Goal: Task Accomplishment & Management: Use online tool/utility

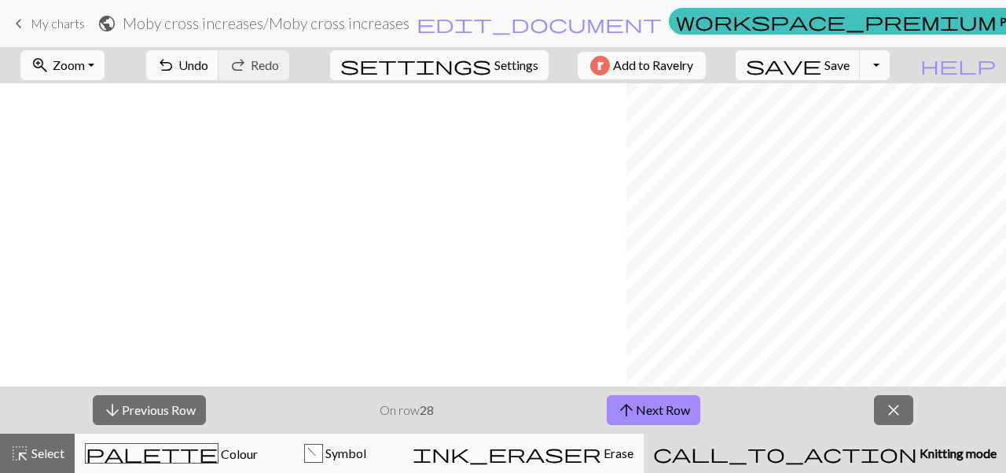
scroll to position [0, 626]
click at [821, 57] on span "save" at bounding box center [783, 65] width 75 height 22
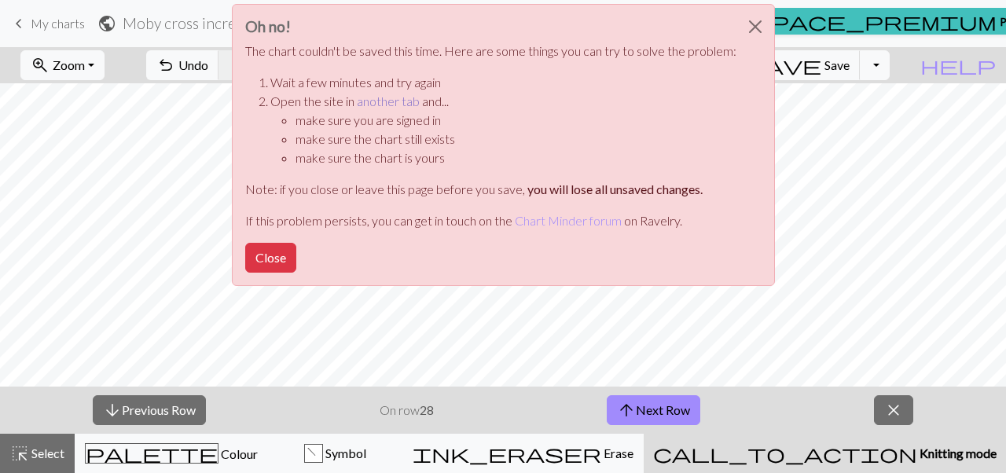
click at [382, 97] on link "another tab" at bounding box center [388, 101] width 63 height 15
click at [290, 262] on button "Close" at bounding box center [270, 258] width 51 height 30
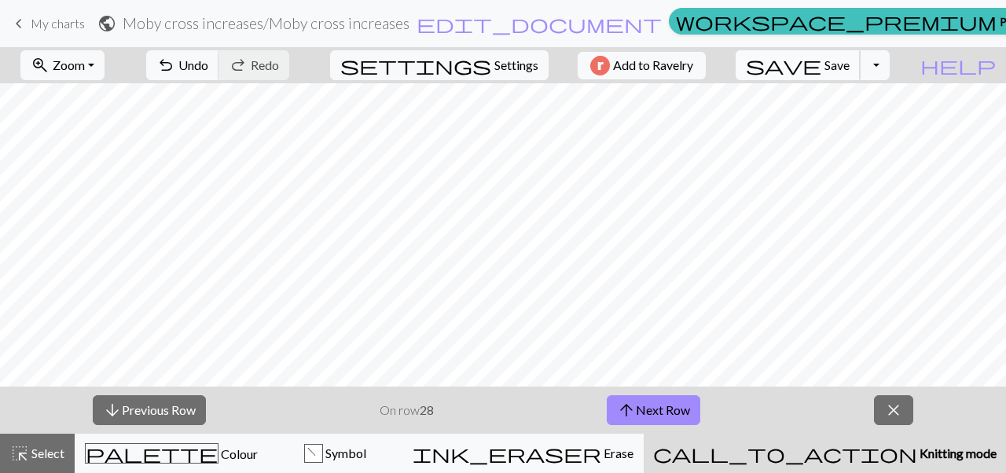
click at [860, 79] on button "save Save Save" at bounding box center [798, 65] width 125 height 30
click at [855, 74] on button "save Save Save" at bounding box center [798, 65] width 125 height 30
click at [501, 69] on span "Settings" at bounding box center [516, 65] width 44 height 19
select select "aran"
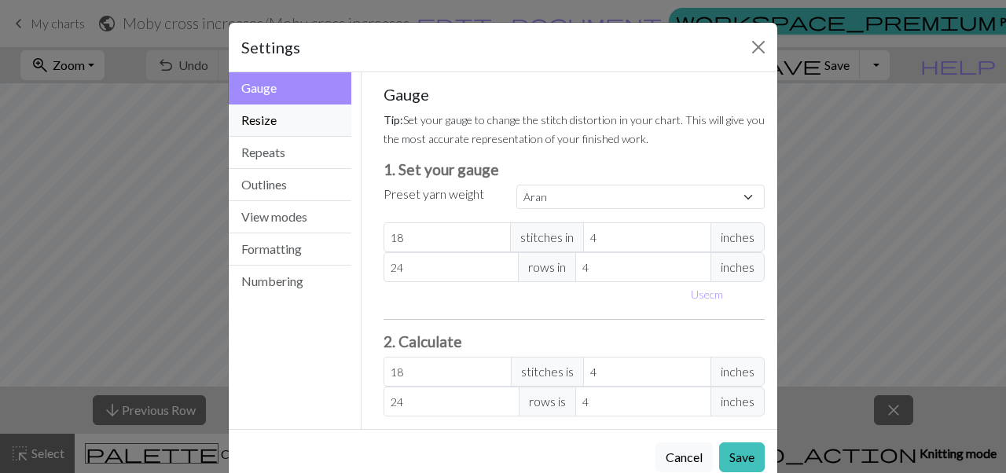
click at [292, 114] on button "Resize" at bounding box center [290, 121] width 123 height 32
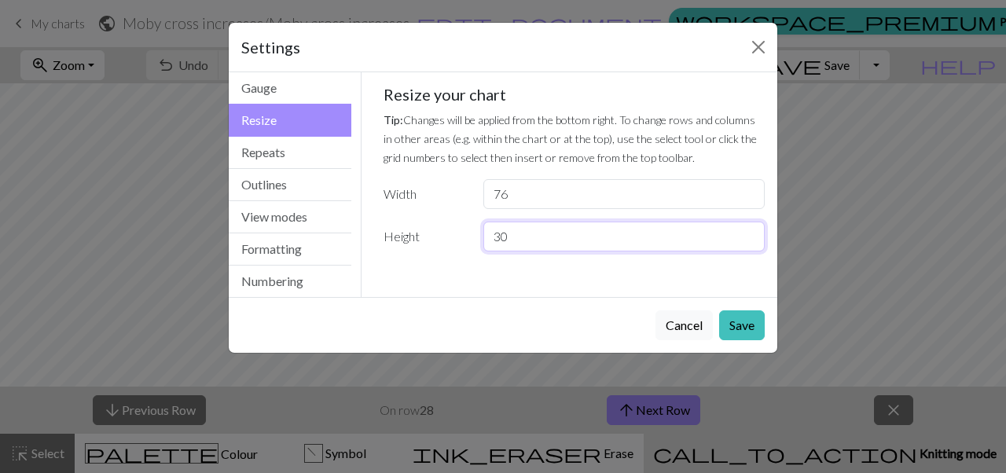
drag, startPoint x: 528, startPoint y: 245, endPoint x: 512, endPoint y: 241, distance: 16.2
click at [512, 241] on input "30" at bounding box center [623, 237] width 281 height 30
type input "35"
click at [734, 328] on button "Save" at bounding box center [742, 325] width 46 height 30
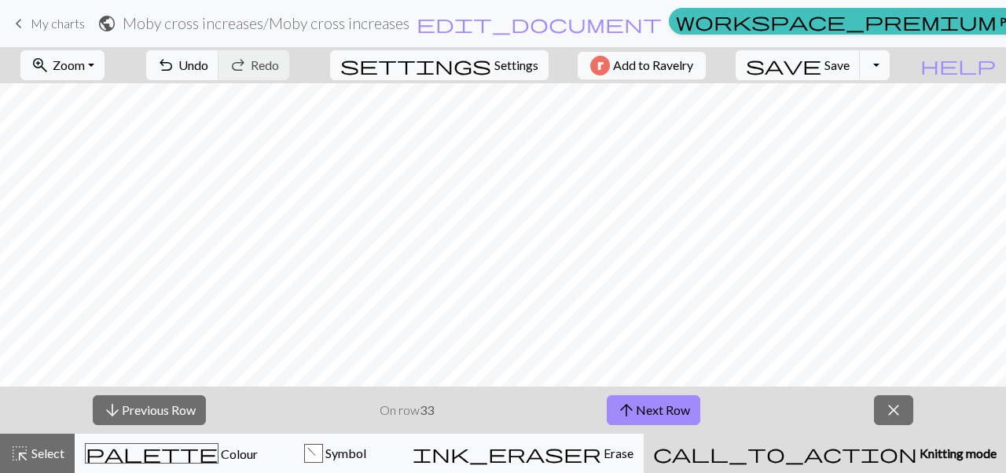
click at [914, 412] on div "arrow_downward Previous Row On row 33 arrow_upward Next Row close" at bounding box center [503, 410] width 1006 height 47
click at [898, 409] on span "close" at bounding box center [893, 410] width 19 height 22
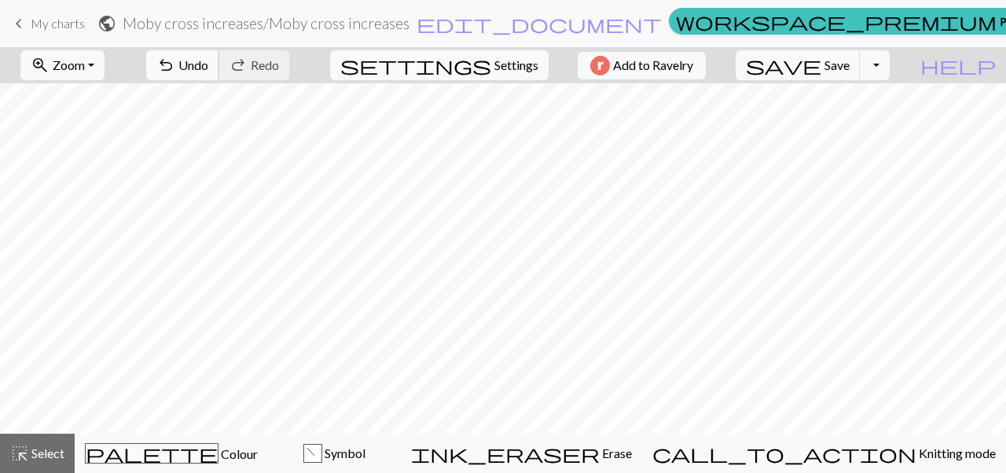
click at [208, 72] on span "Undo" at bounding box center [193, 64] width 30 height 15
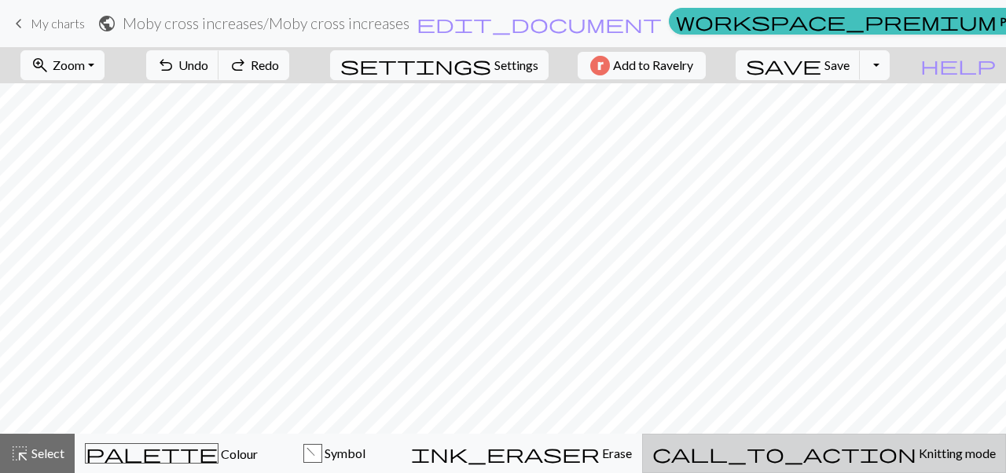
click at [916, 459] on span "Knitting mode" at bounding box center [955, 453] width 79 height 15
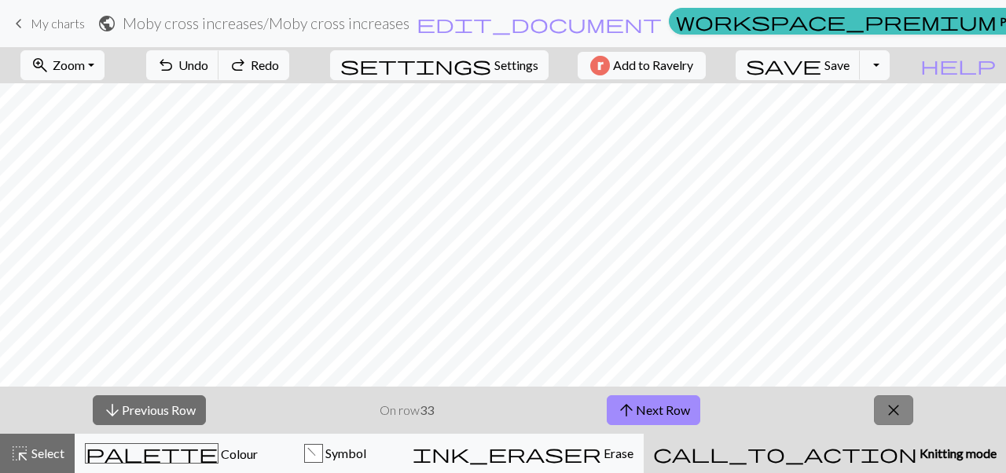
click at [883, 406] on button "close" at bounding box center [893, 410] width 39 height 30
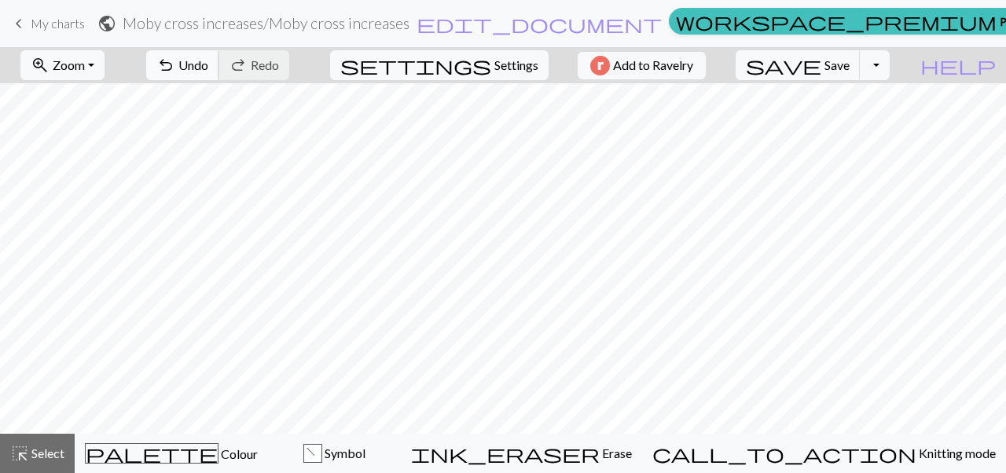
click at [208, 64] on span "Undo" at bounding box center [193, 64] width 30 height 15
click at [248, 63] on span "redo" at bounding box center [238, 65] width 19 height 22
click at [506, 59] on span "Settings" at bounding box center [516, 65] width 44 height 19
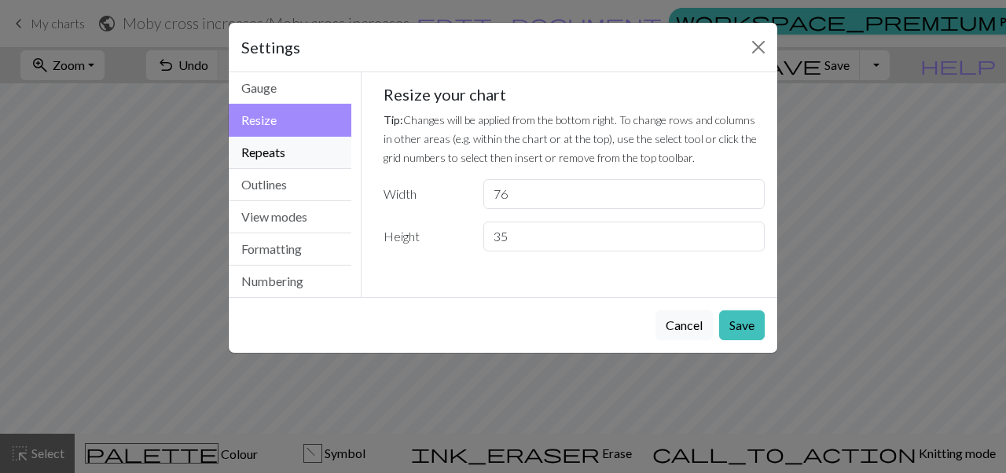
click at [295, 166] on button "Repeats" at bounding box center [290, 153] width 123 height 32
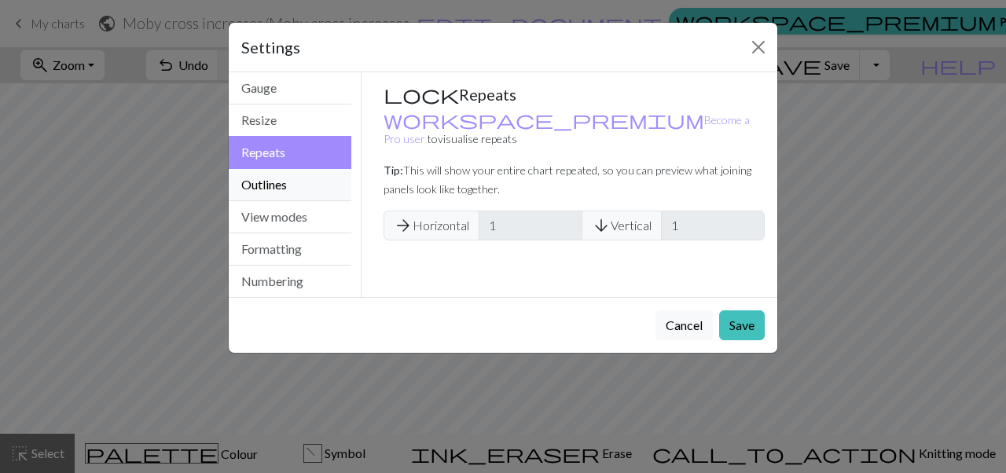
click at [295, 182] on button "Outlines" at bounding box center [290, 185] width 123 height 32
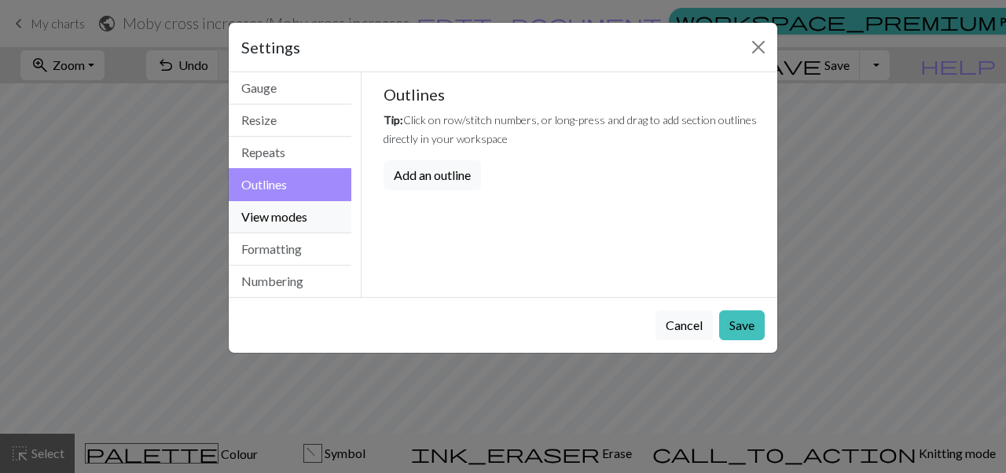
click at [292, 213] on button "View modes" at bounding box center [290, 217] width 123 height 32
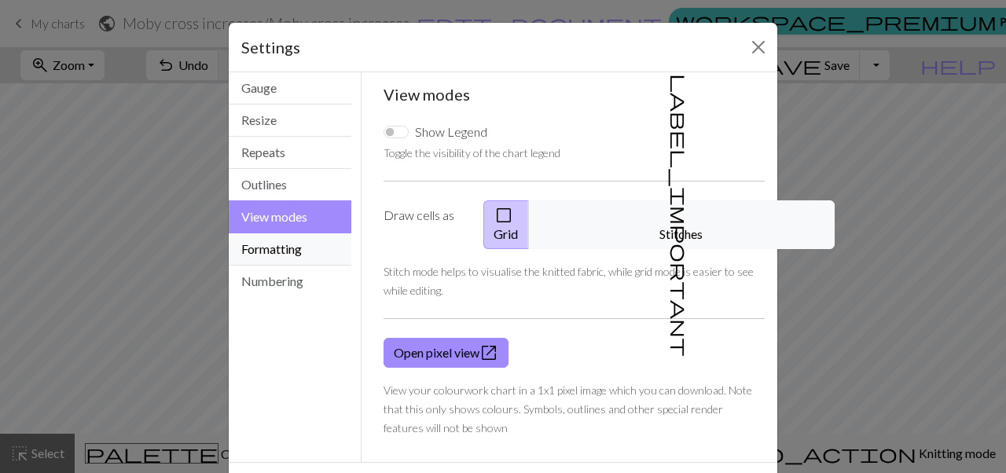
click at [290, 246] on button "Formatting" at bounding box center [290, 249] width 123 height 32
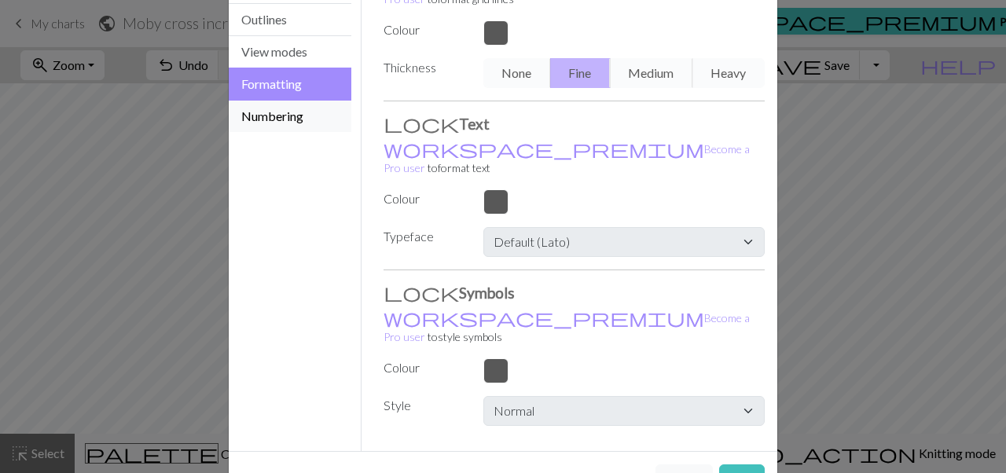
click at [310, 131] on button "Numbering" at bounding box center [290, 116] width 123 height 31
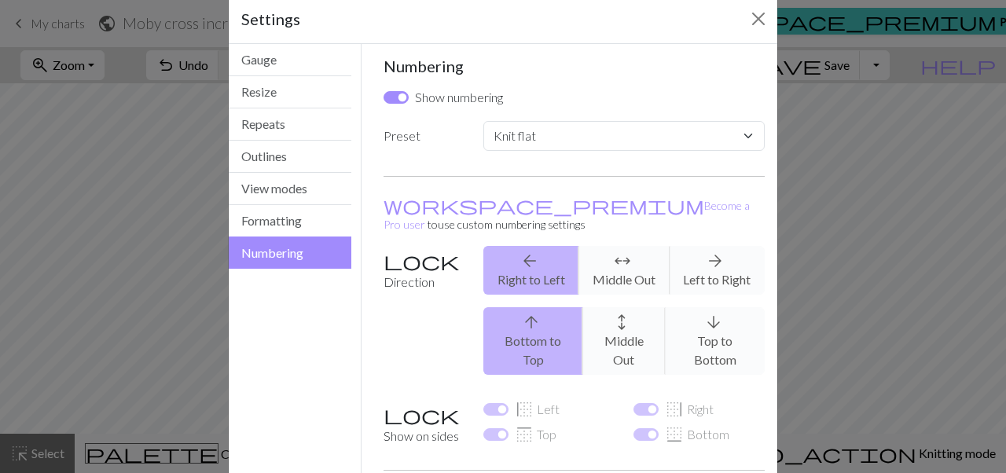
scroll to position [0, 0]
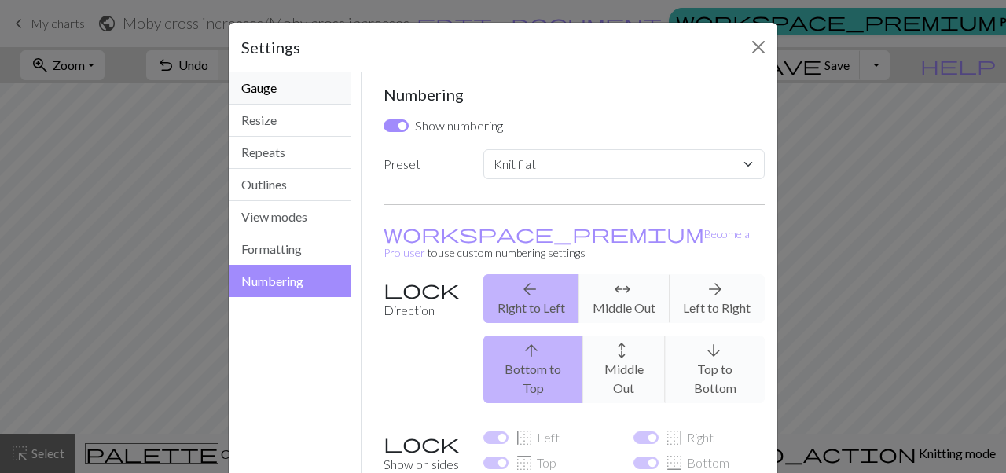
click at [298, 80] on button "Gauge" at bounding box center [290, 88] width 123 height 32
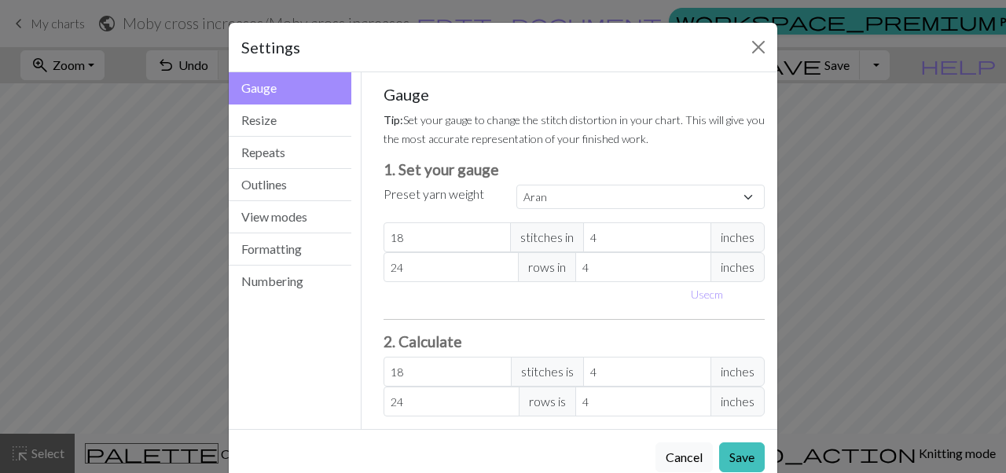
scroll to position [35, 0]
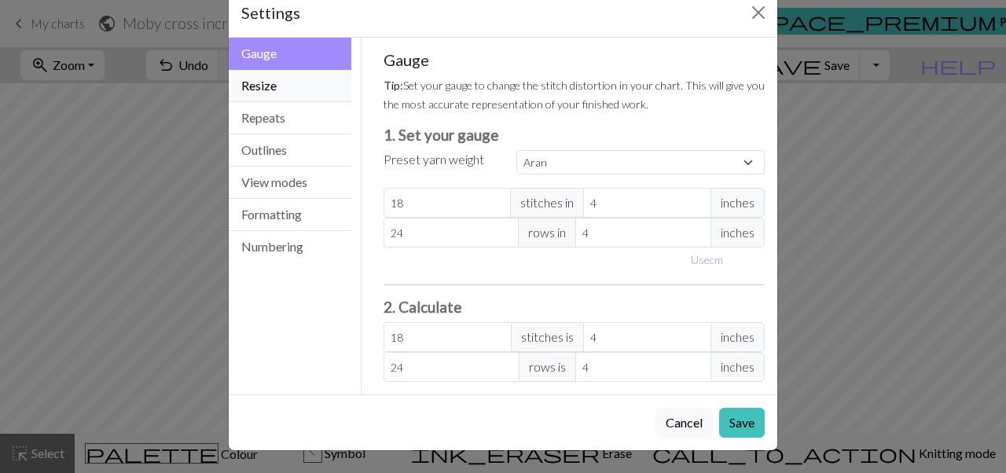
click at [277, 96] on button "Resize" at bounding box center [290, 86] width 123 height 32
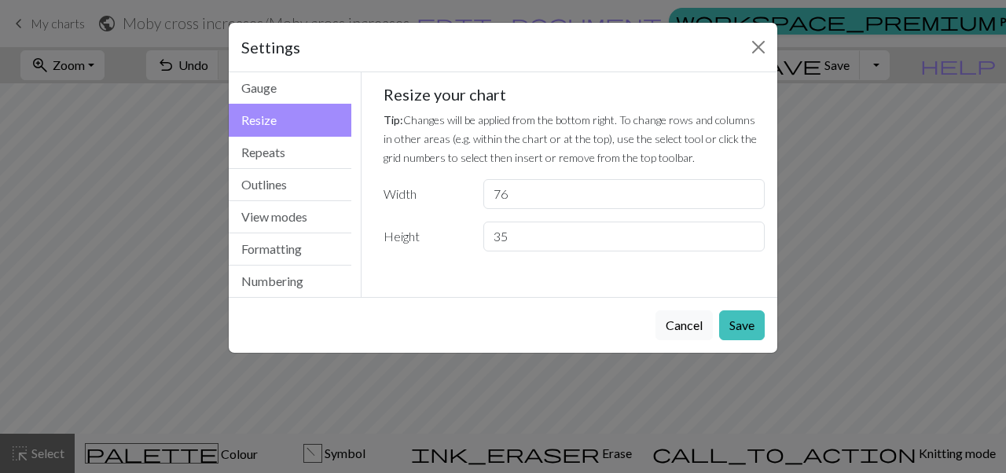
scroll to position [0, 0]
click at [667, 328] on button "Cancel" at bounding box center [684, 325] width 57 height 30
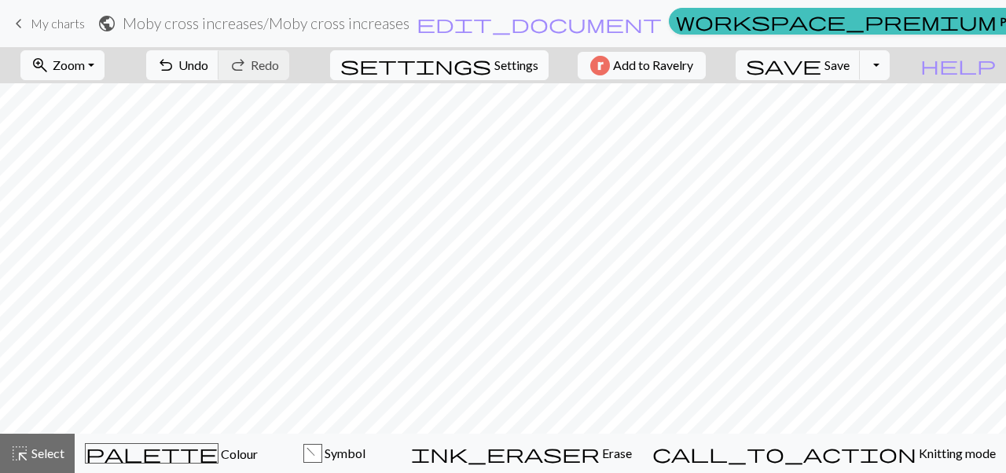
click at [517, 72] on span "Settings" at bounding box center [516, 65] width 44 height 19
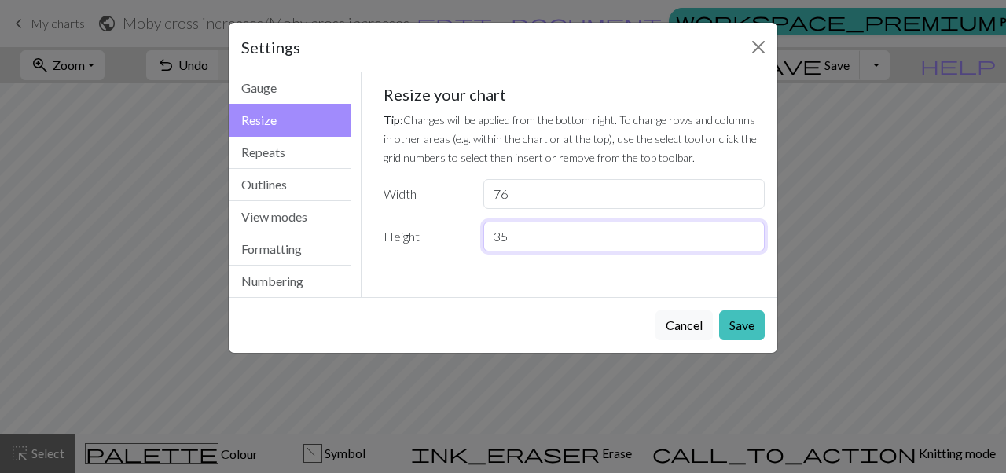
click at [555, 243] on input "35" at bounding box center [623, 237] width 281 height 30
type input "30"
click at [736, 341] on div "Cancel Save" at bounding box center [503, 325] width 549 height 56
click at [740, 320] on button "Save" at bounding box center [742, 325] width 46 height 30
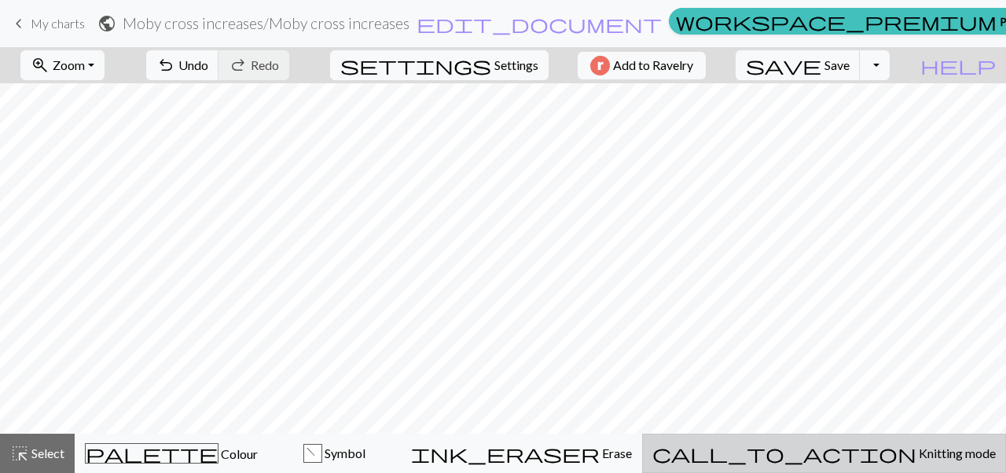
click at [916, 447] on span "Knitting mode" at bounding box center [955, 453] width 79 height 15
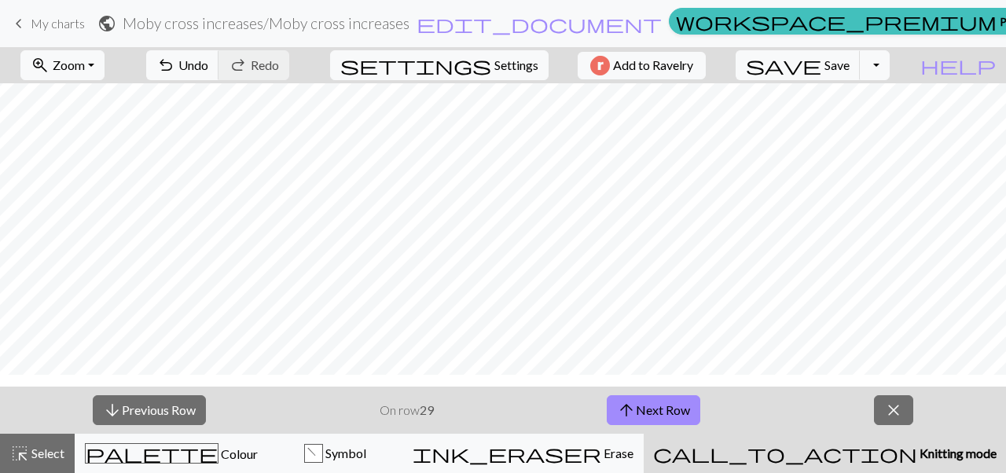
scroll to position [45, 377]
click at [917, 457] on span "Knitting mode" at bounding box center [956, 453] width 79 height 15
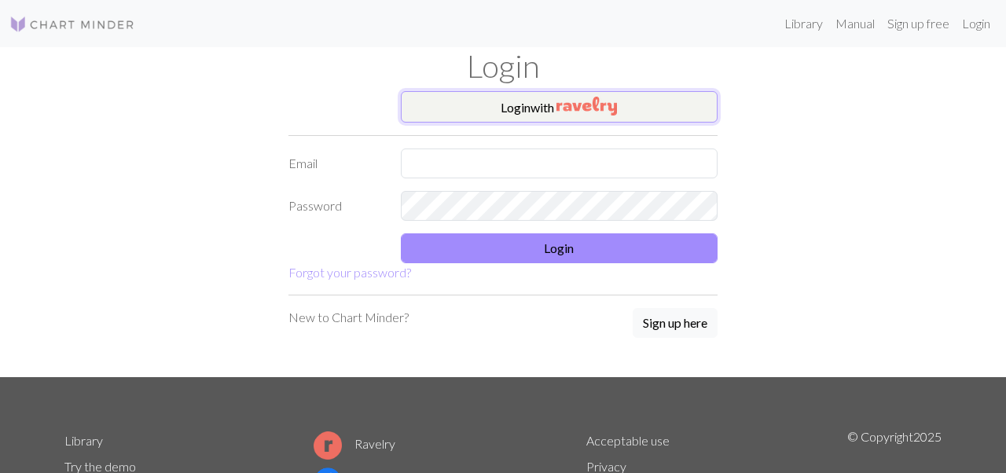
click at [536, 97] on button "Login with" at bounding box center [560, 106] width 318 height 31
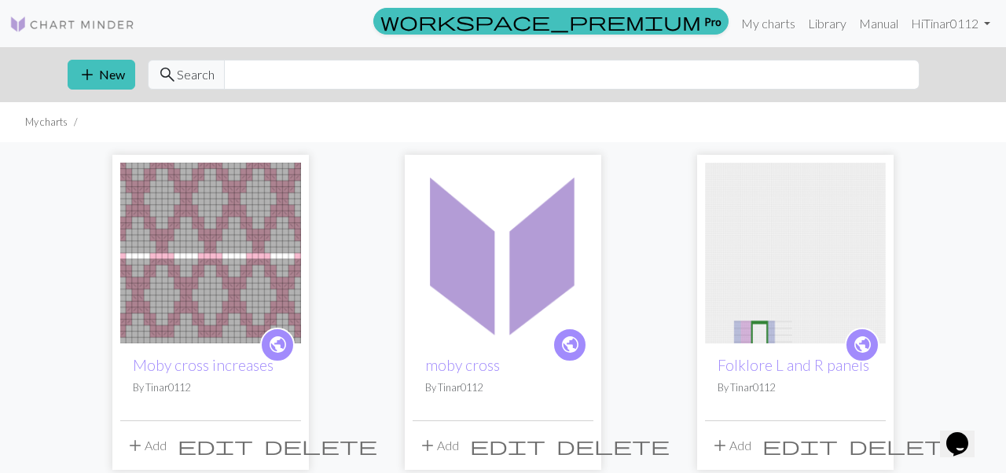
click at [461, 295] on img at bounding box center [503, 253] width 181 height 181
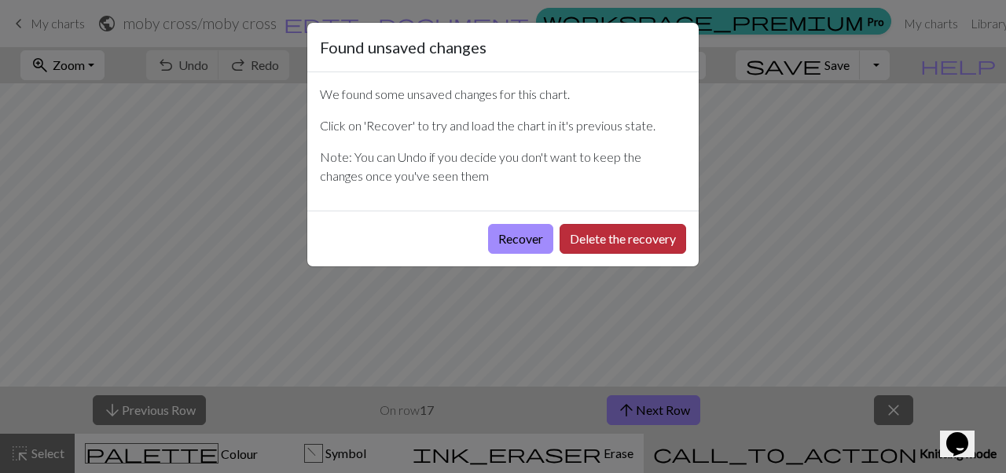
click at [562, 236] on button "Delete the recovery" at bounding box center [623, 239] width 127 height 30
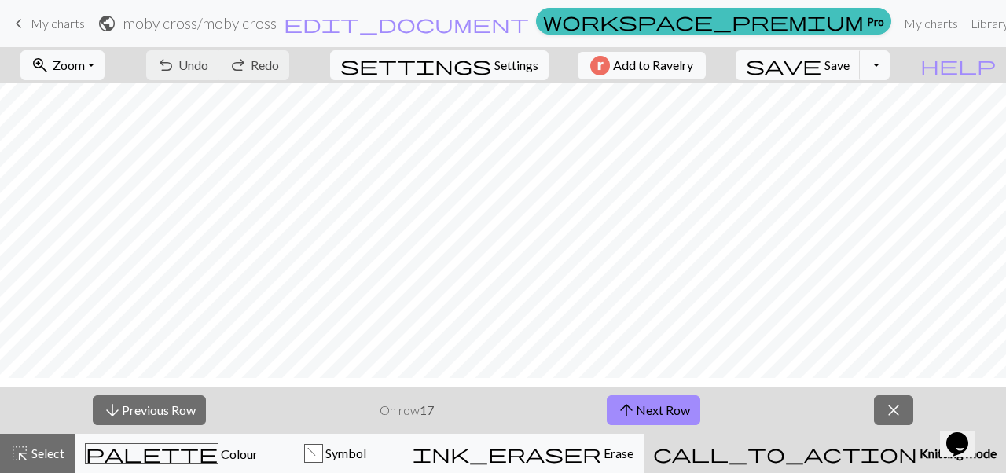
scroll to position [951, 0]
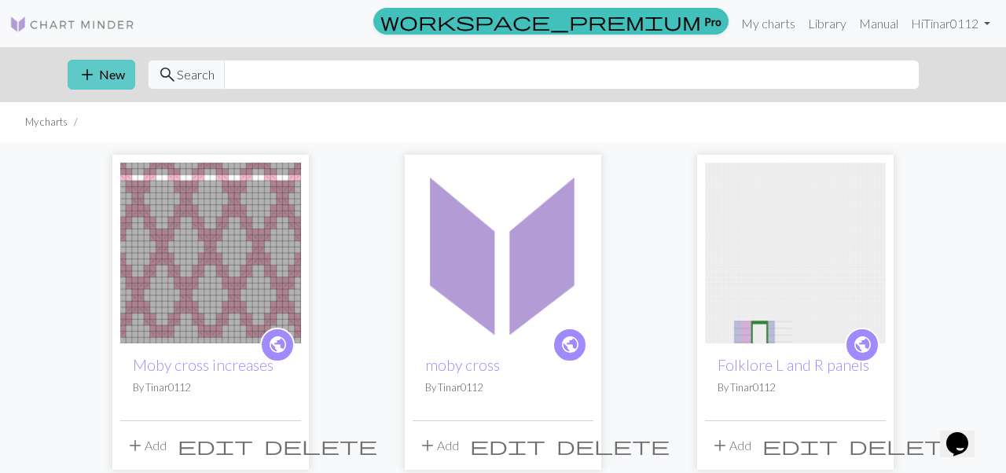
click at [113, 69] on button "add New" at bounding box center [102, 75] width 68 height 30
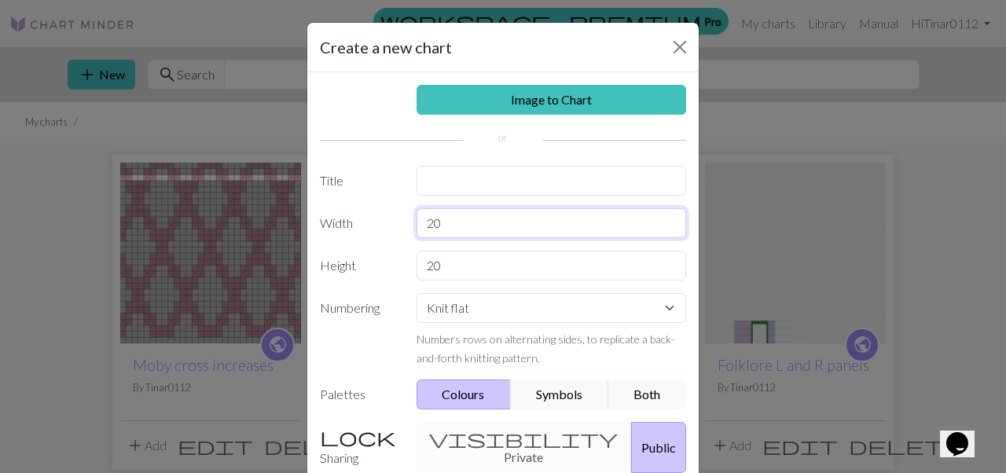
drag, startPoint x: 461, startPoint y: 226, endPoint x: 400, endPoint y: 224, distance: 61.3
click at [400, 224] on div "Width 20" at bounding box center [502, 223] width 385 height 30
type input "43"
drag, startPoint x: 452, startPoint y: 268, endPoint x: 411, endPoint y: 266, distance: 40.9
click at [412, 267] on div "20" at bounding box center [551, 266] width 289 height 30
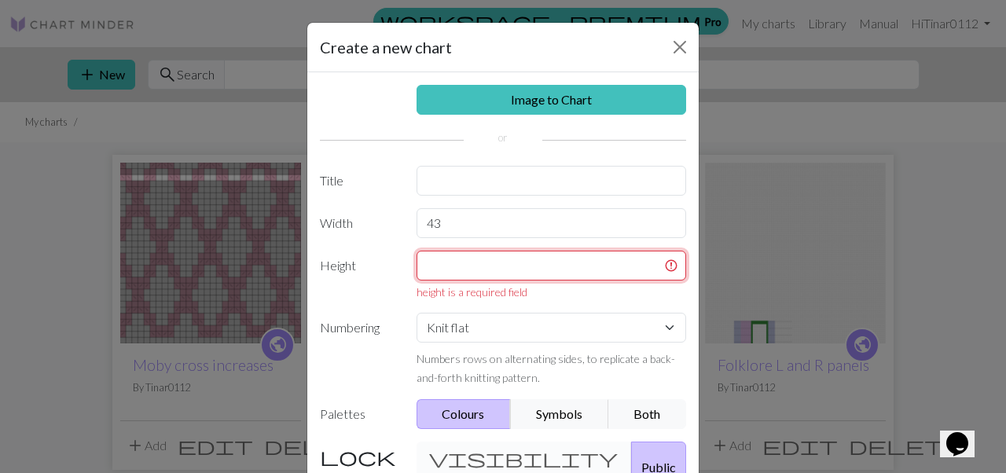
type input "5"
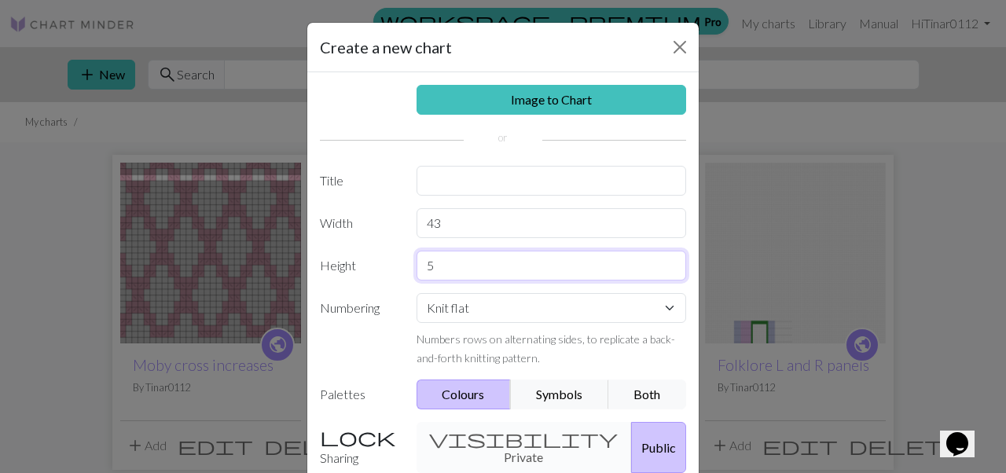
drag, startPoint x: 495, startPoint y: 273, endPoint x: 402, endPoint y: 271, distance: 92.8
click at [402, 271] on div "Height 5" at bounding box center [502, 266] width 385 height 30
type input "6"
click at [658, 399] on button "Both" at bounding box center [647, 395] width 79 height 30
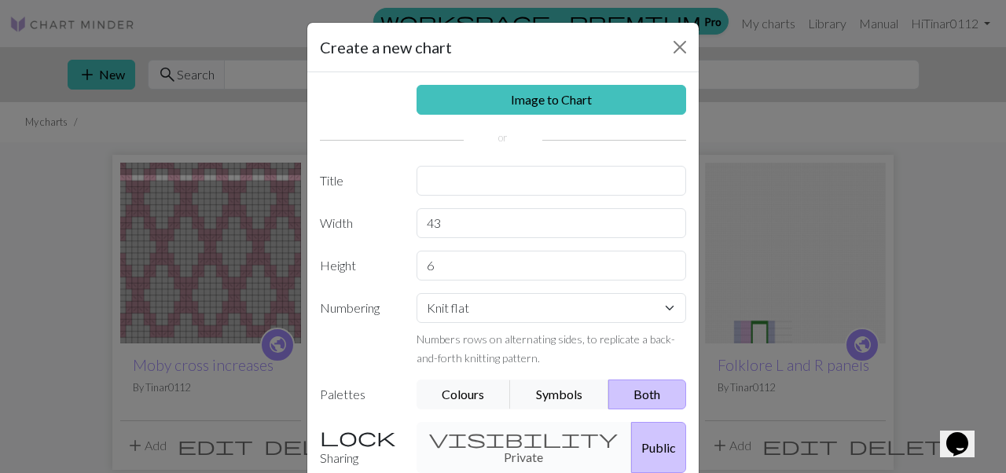
click at [646, 446] on button "Public" at bounding box center [658, 447] width 55 height 51
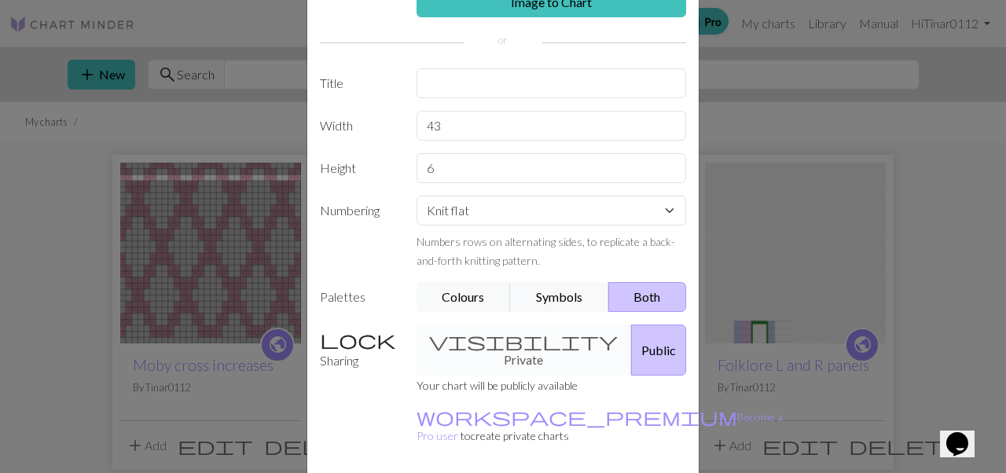
scroll to position [147, 0]
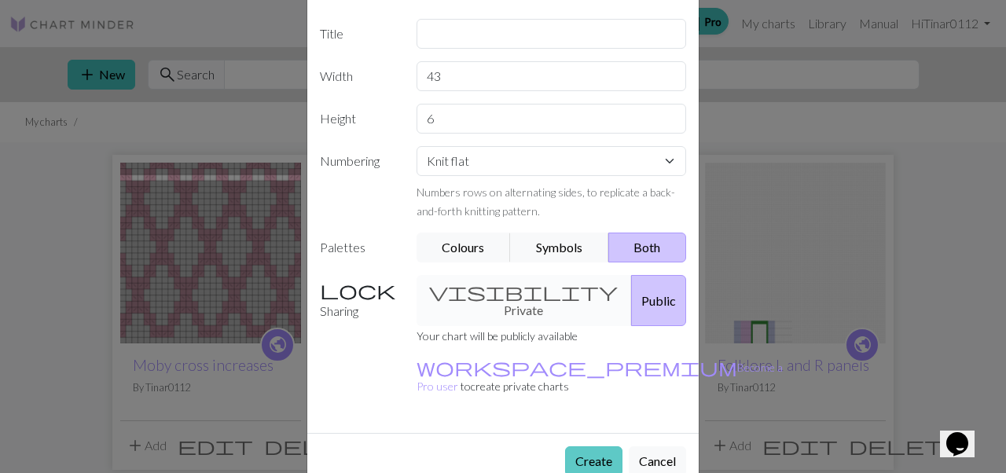
click at [590, 446] on button "Create" at bounding box center [593, 461] width 57 height 30
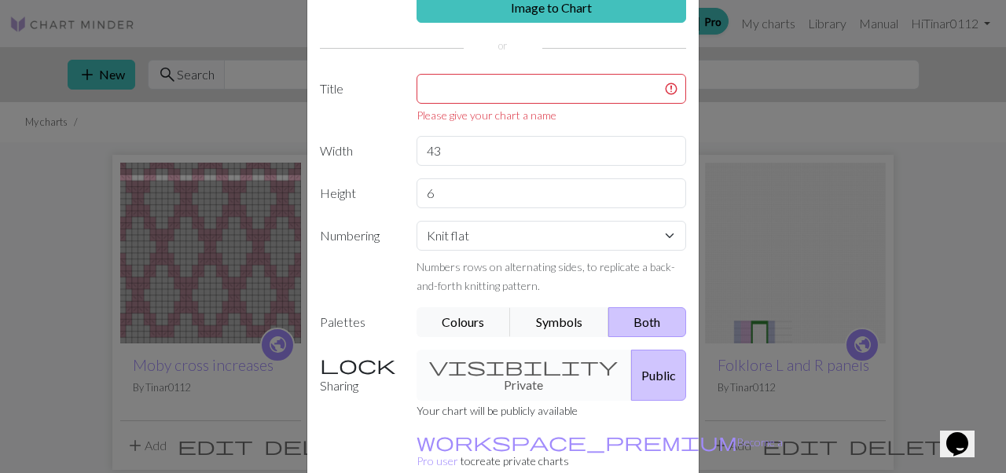
scroll to position [82, 0]
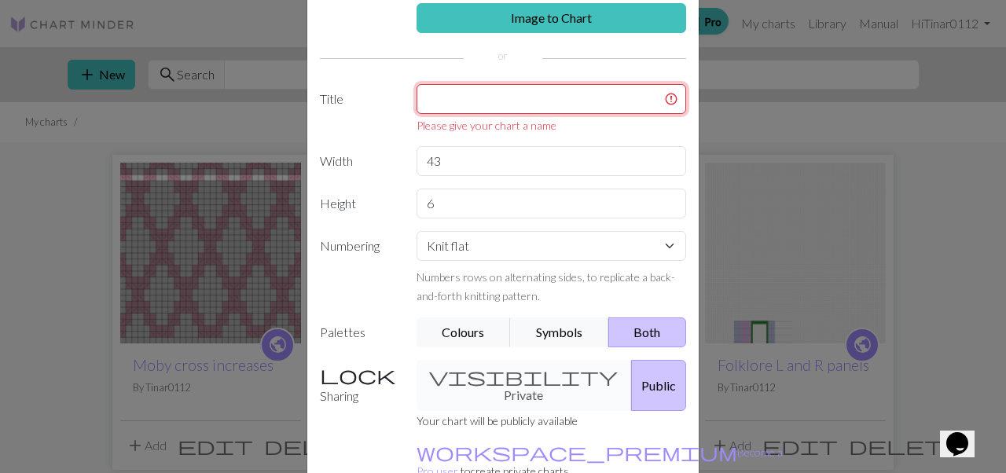
click at [490, 88] on input "text" at bounding box center [552, 99] width 270 height 30
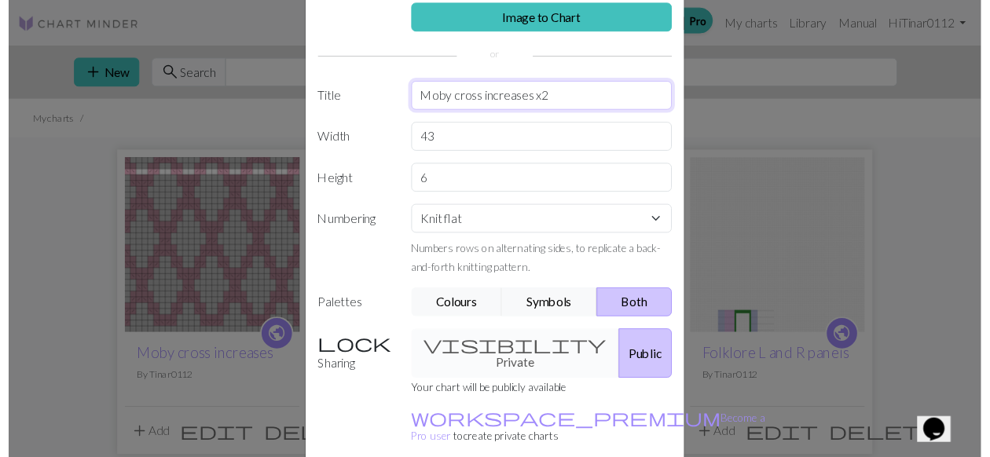
scroll to position [147, 0]
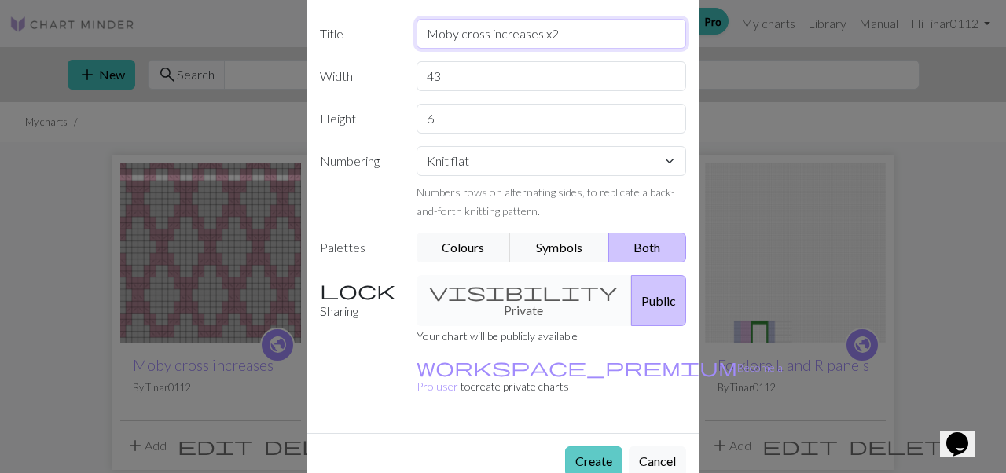
type input "Moby cross increases x2"
click at [605, 446] on button "Create" at bounding box center [593, 461] width 57 height 30
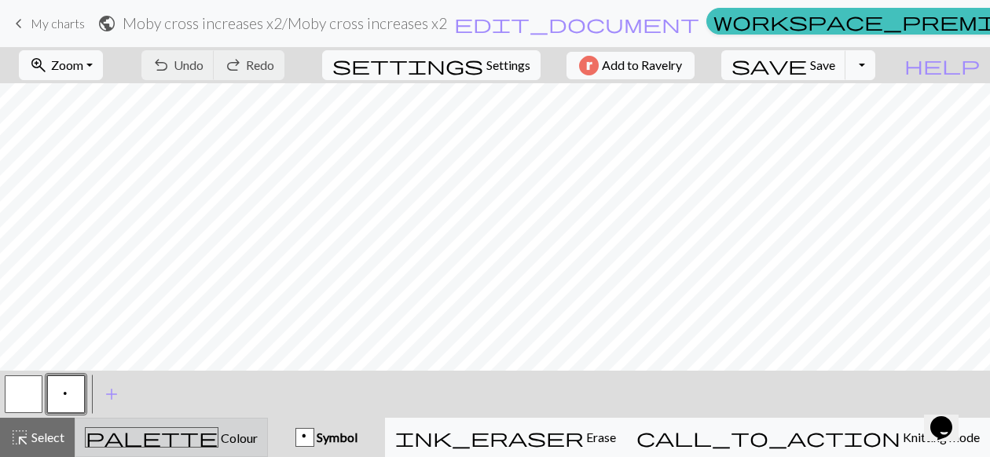
click at [219, 436] on span "Colour" at bounding box center [238, 438] width 39 height 15
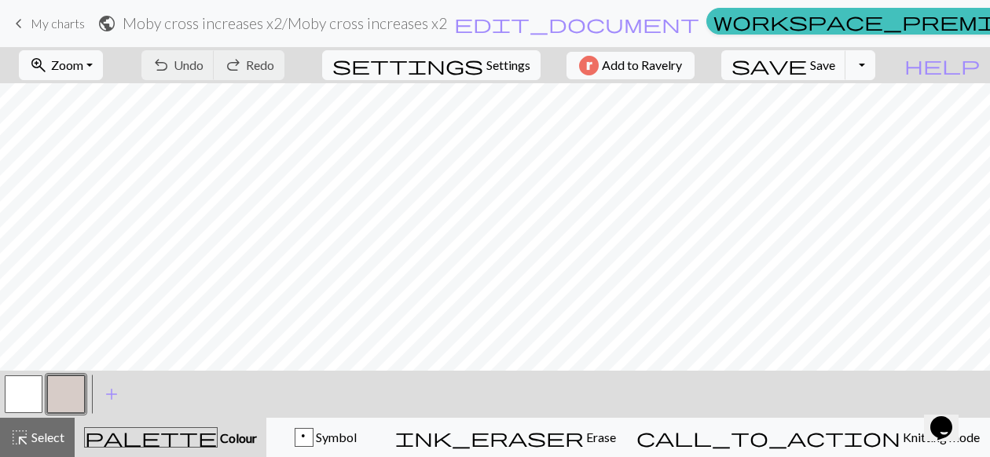
click at [69, 392] on button "button" at bounding box center [66, 395] width 38 height 38
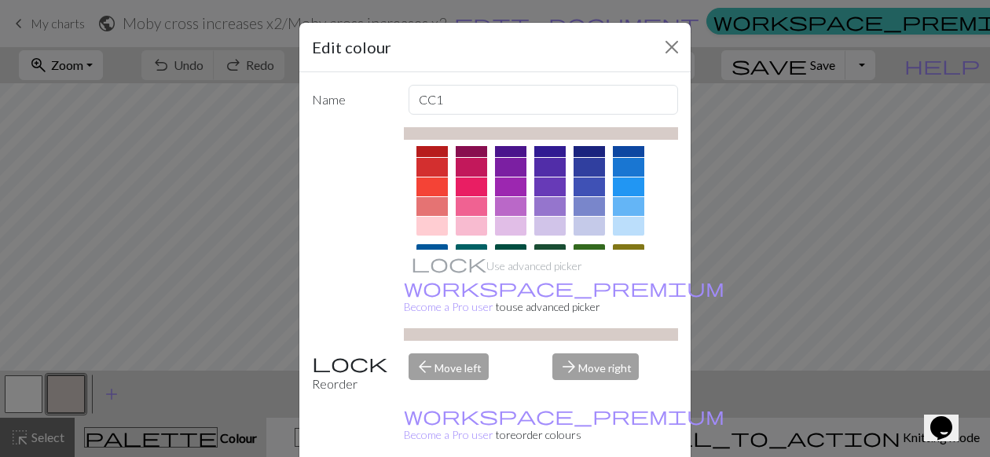
scroll to position [21, 0]
click at [476, 222] on div at bounding box center [471, 225] width 31 height 19
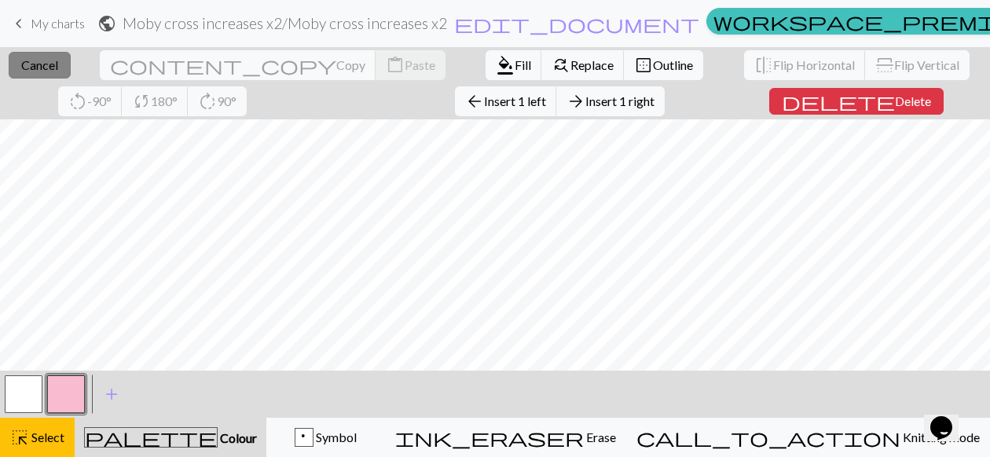
click at [43, 61] on span "Cancel" at bounding box center [39, 64] width 37 height 15
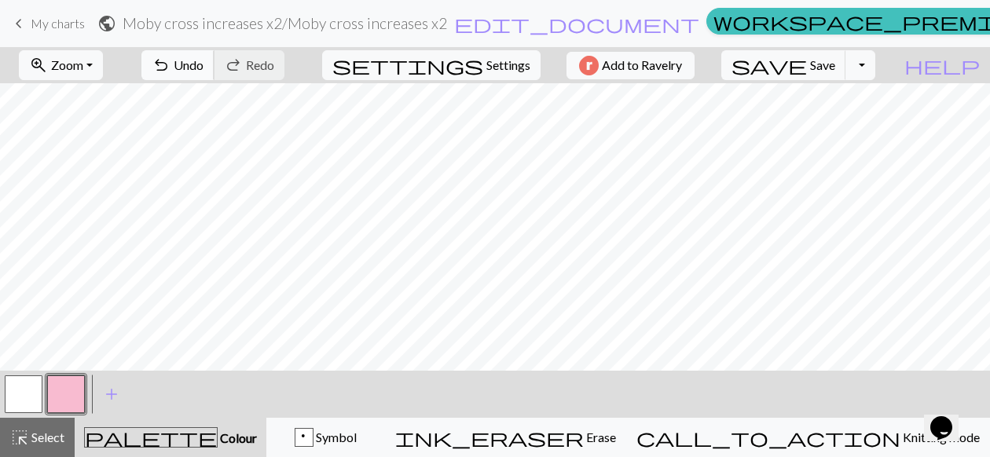
click at [171, 68] on span "undo" at bounding box center [161, 65] width 19 height 22
click at [204, 62] on span "Undo" at bounding box center [189, 64] width 30 height 15
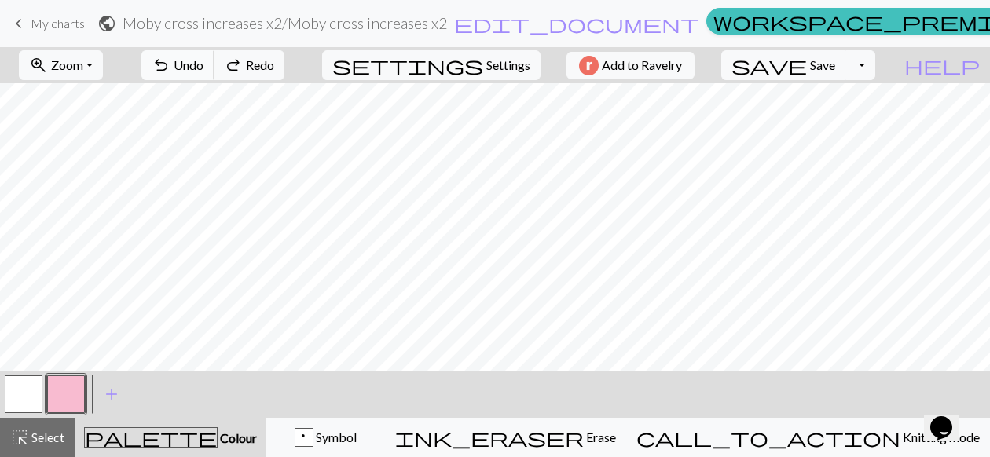
click at [204, 62] on span "Undo" at bounding box center [189, 64] width 30 height 15
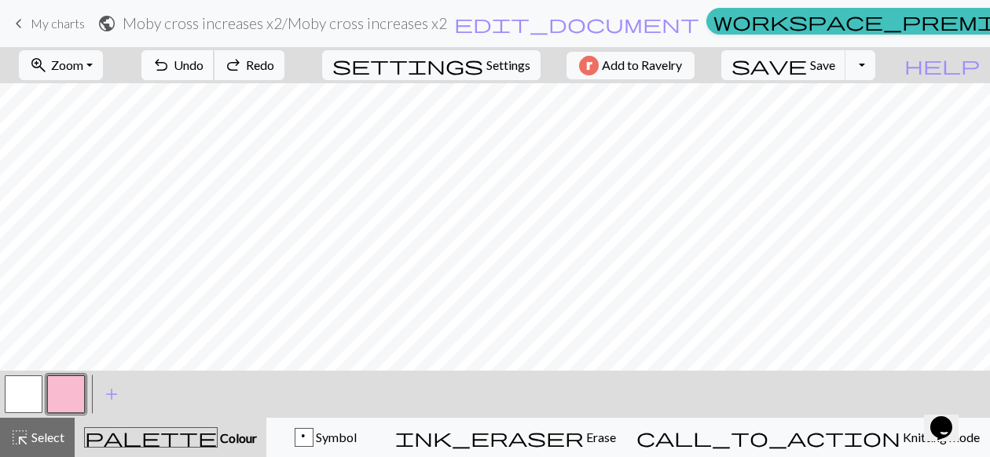
click at [204, 62] on span "Undo" at bounding box center [189, 64] width 30 height 15
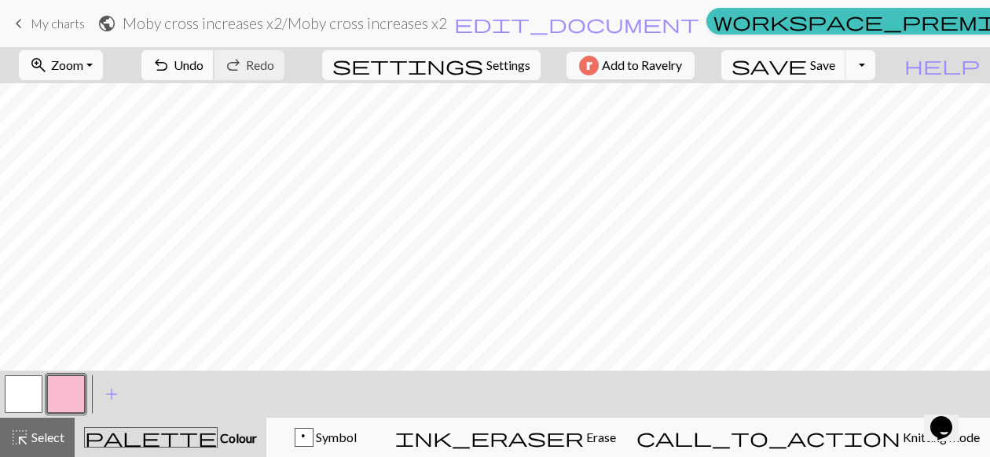
click at [204, 68] on span "Undo" at bounding box center [189, 64] width 30 height 15
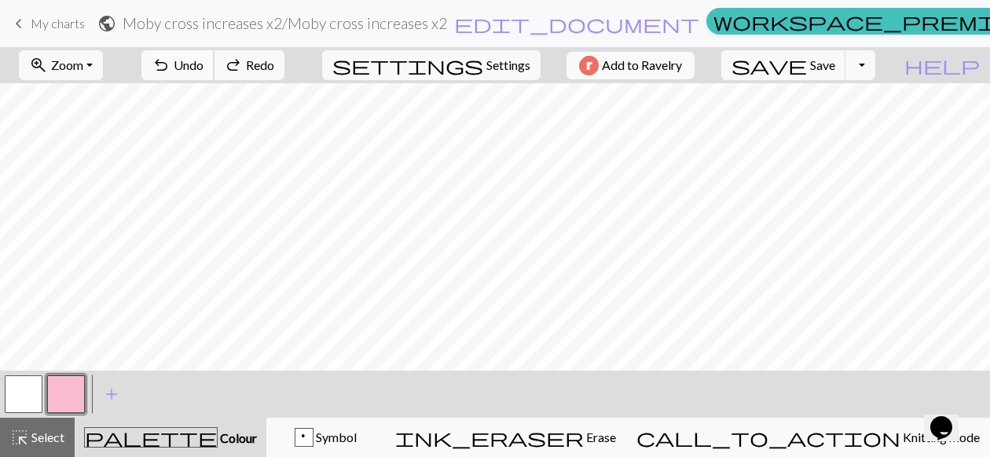
click at [204, 68] on span "Undo" at bounding box center [189, 64] width 30 height 15
click at [351, 423] on button "p Symbol" at bounding box center [325, 437] width 119 height 39
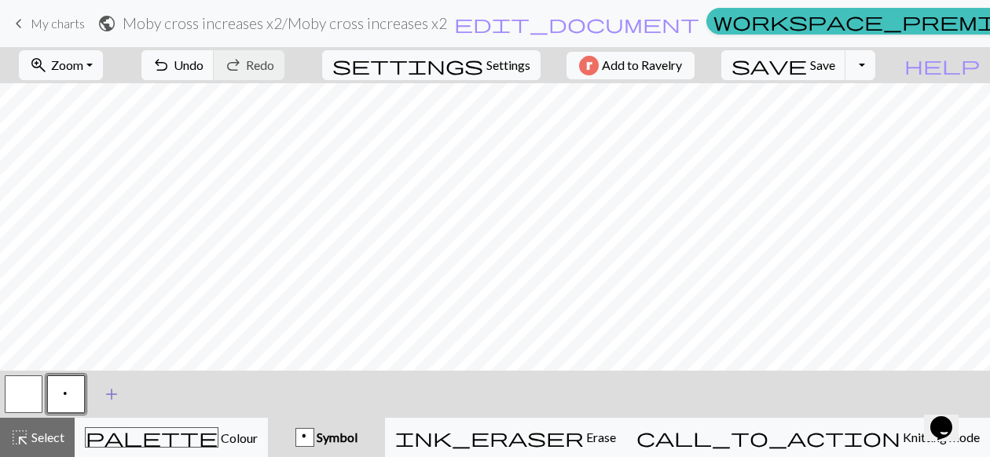
click at [108, 401] on span "add" at bounding box center [111, 395] width 19 height 22
click at [94, 399] on button "button" at bounding box center [109, 395] width 38 height 38
click at [106, 396] on button "button" at bounding box center [109, 395] width 38 height 38
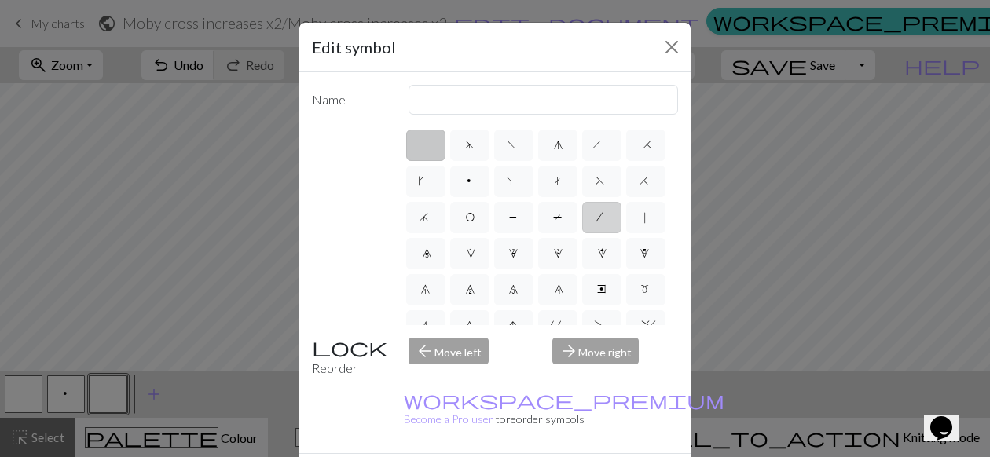
click at [610, 223] on label "/" at bounding box center [601, 217] width 39 height 31
click at [607, 218] on input "/" at bounding box center [602, 213] width 10 height 10
radio input "true"
type input "right leaning decrease"
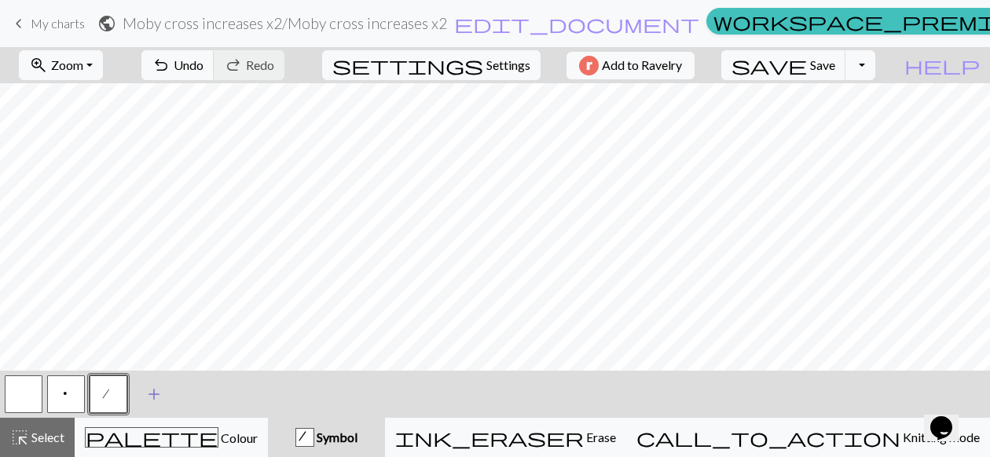
click at [154, 391] on span "add" at bounding box center [154, 395] width 19 height 22
click at [154, 391] on button "button" at bounding box center [151, 395] width 38 height 38
click at [145, 399] on button "button" at bounding box center [151, 395] width 38 height 38
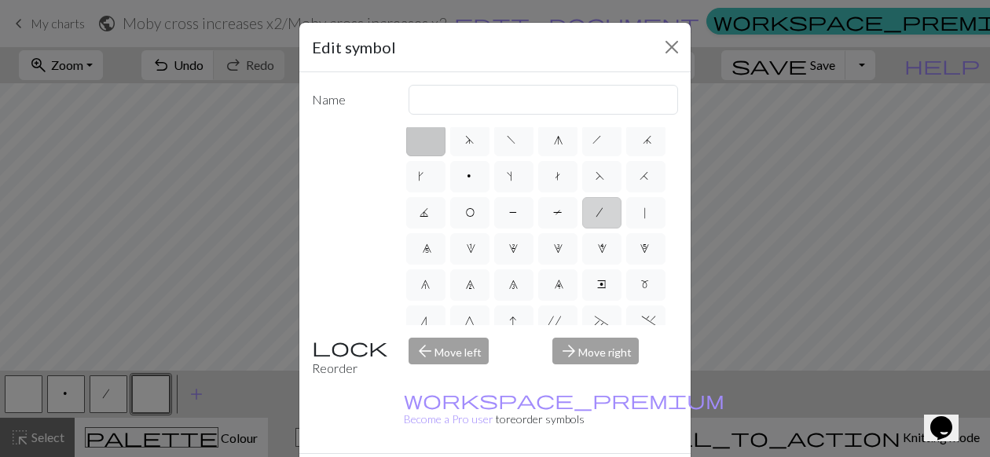
scroll to position [0, 0]
click at [502, 149] on label "f" at bounding box center [513, 145] width 39 height 31
click at [507, 145] on input "f" at bounding box center [512, 140] width 10 height 10
radio input "true"
type input "left leaning decrease"
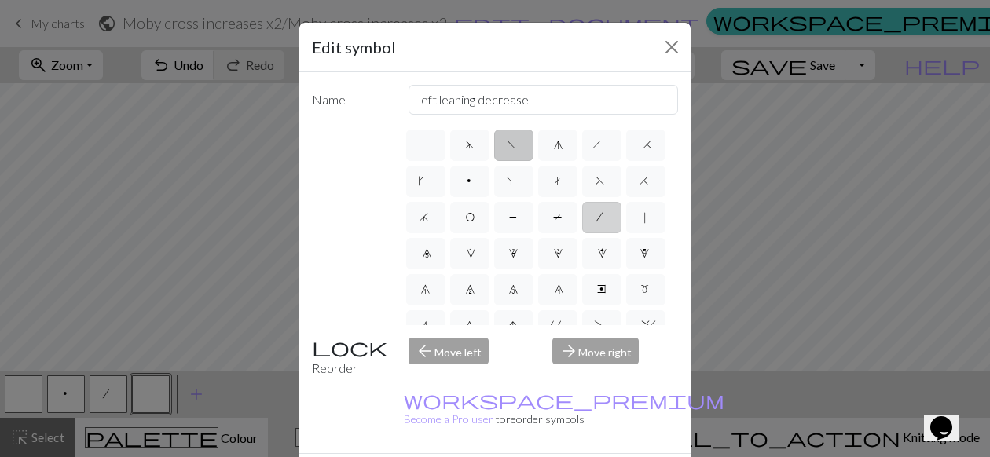
click at [619, 219] on label "/" at bounding box center [601, 217] width 39 height 31
click at [607, 218] on input "/" at bounding box center [602, 213] width 10 height 10
radio input "true"
type input "right leaning decrease"
click at [512, 148] on span "f" at bounding box center [513, 147] width 13 height 16
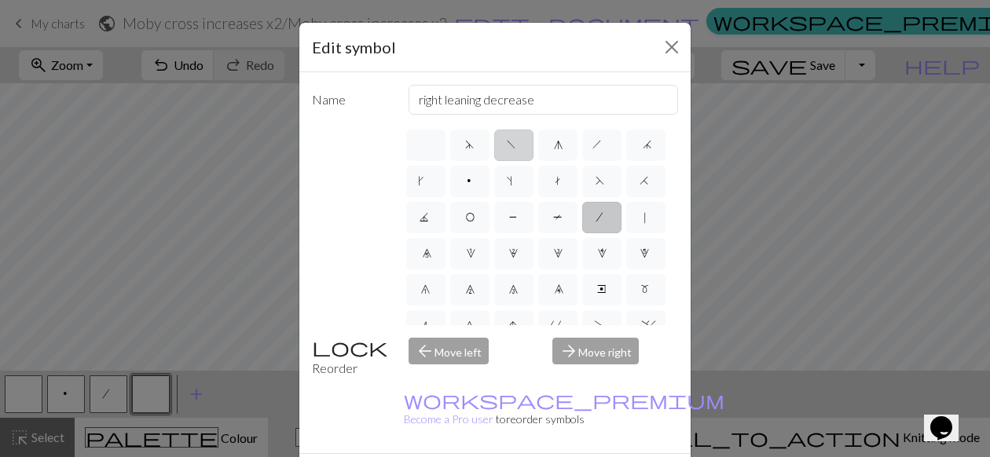
click at [512, 145] on input "f" at bounding box center [512, 140] width 10 height 10
radio input "true"
type input "left leaning decrease"
click at [604, 150] on span "h" at bounding box center [602, 147] width 19 height 16
click at [603, 145] on input "h" at bounding box center [598, 140] width 10 height 10
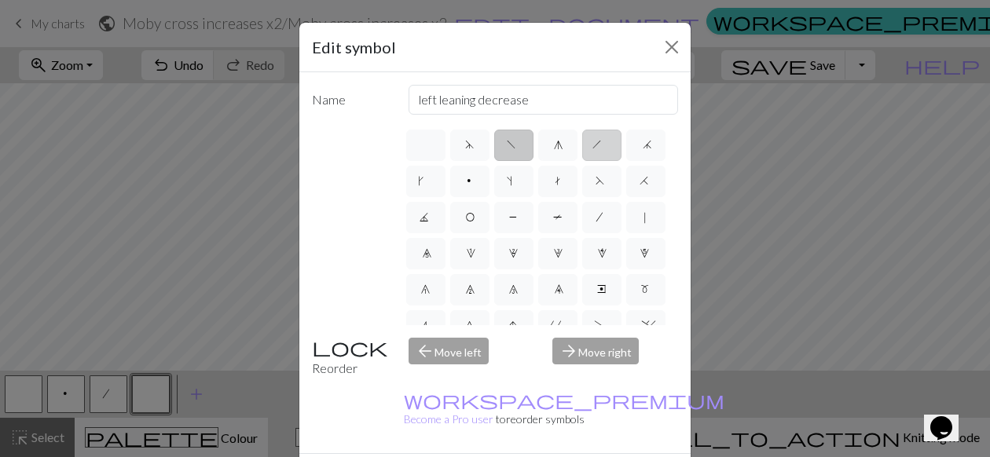
radio input "true"
type input "right leaning decrease"
click at [501, 143] on label "f" at bounding box center [513, 145] width 39 height 31
click at [507, 143] on input "f" at bounding box center [512, 140] width 10 height 10
radio input "true"
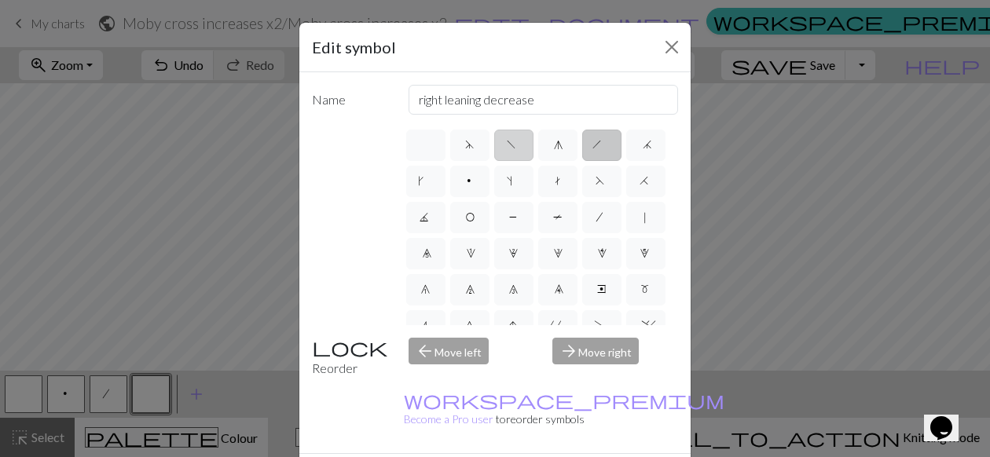
type input "left leaning decrease"
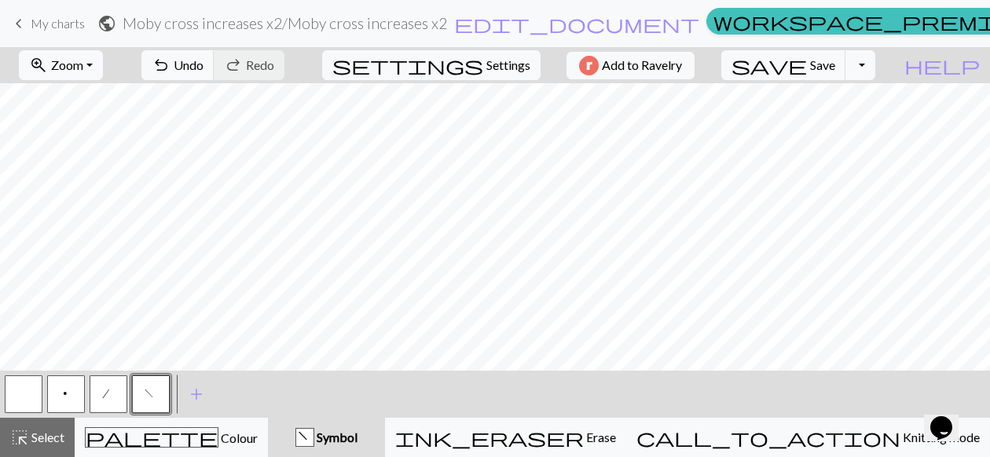
click at [118, 393] on button "/" at bounding box center [109, 395] width 38 height 38
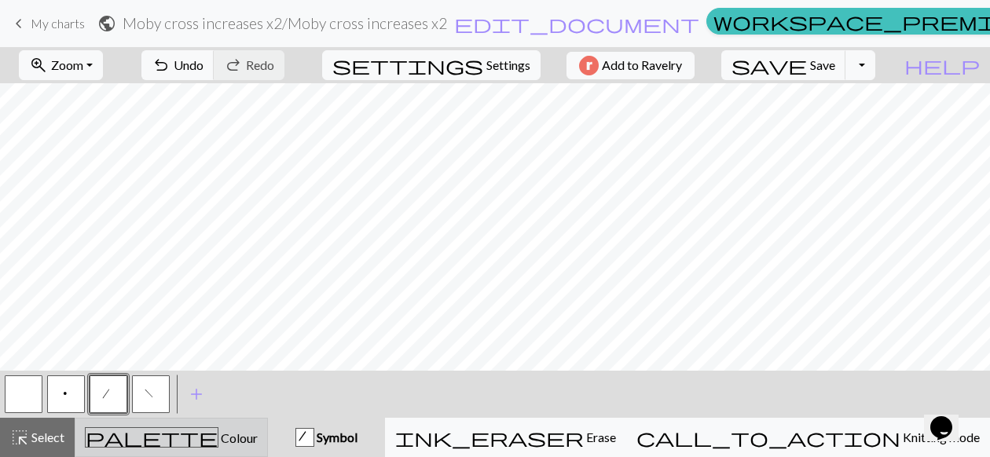
click at [163, 433] on span "palette" at bounding box center [152, 438] width 132 height 22
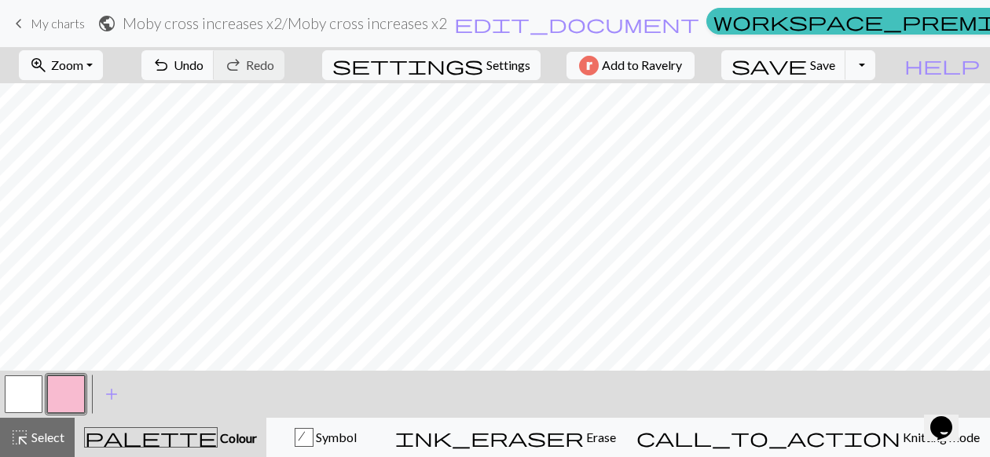
click at [61, 386] on button "button" at bounding box center [66, 395] width 38 height 38
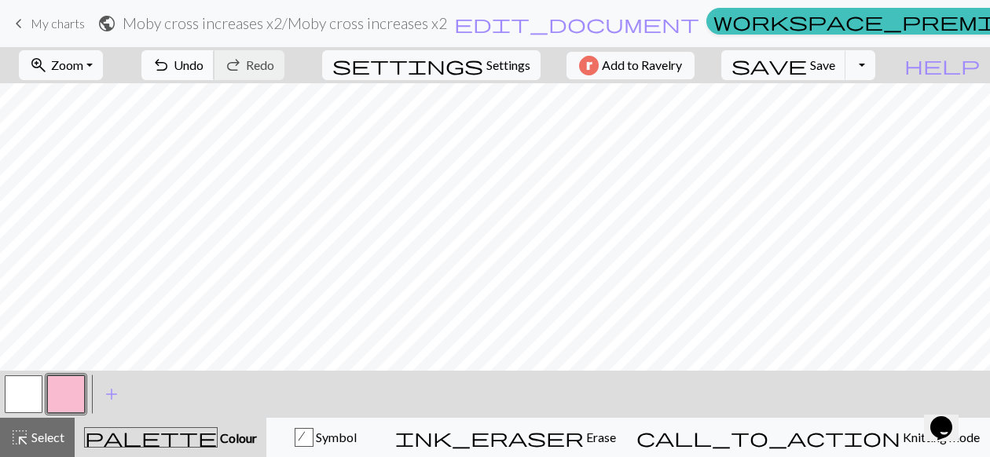
click at [204, 68] on span "Undo" at bounding box center [189, 64] width 30 height 15
click at [204, 65] on span "Undo" at bounding box center [189, 64] width 30 height 15
click at [385, 452] on button "/ Symbol" at bounding box center [325, 437] width 119 height 39
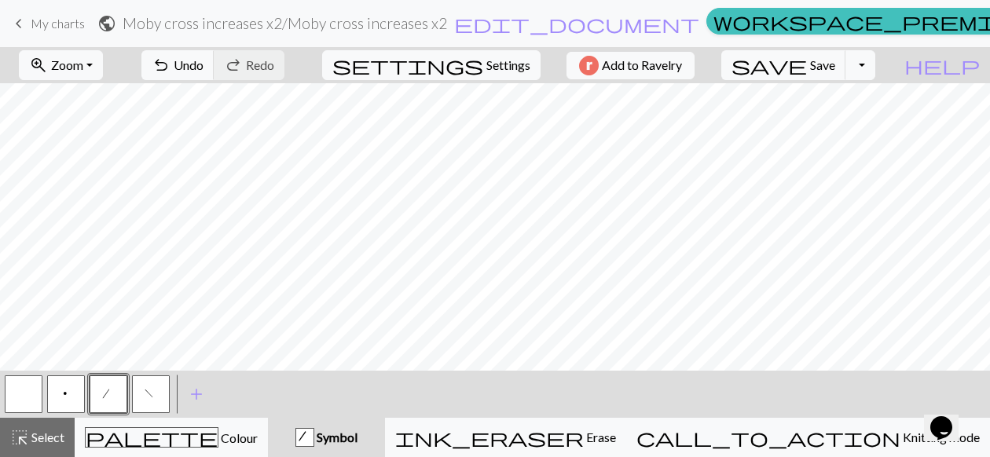
click at [113, 402] on button "/" at bounding box center [109, 395] width 38 height 38
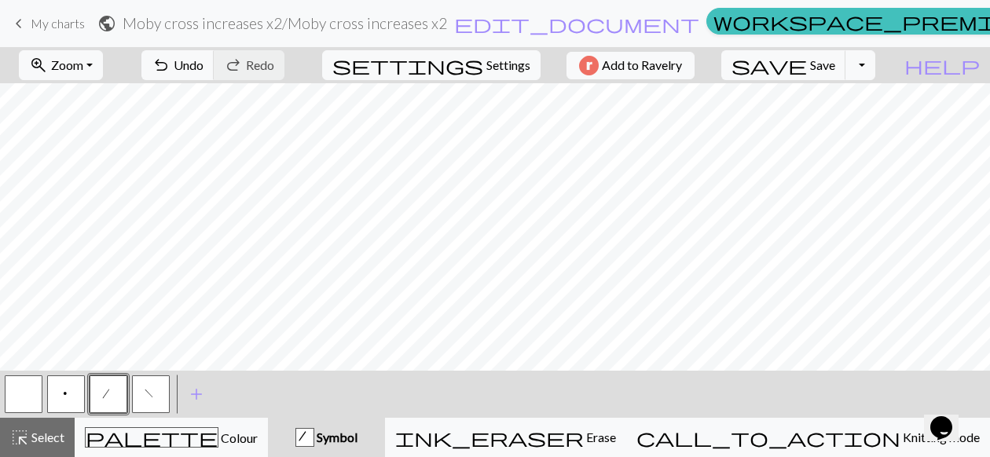
click at [156, 387] on button "f" at bounding box center [151, 395] width 38 height 38
click at [105, 384] on button "/" at bounding box center [109, 395] width 38 height 38
click at [166, 389] on button "f" at bounding box center [151, 395] width 38 height 38
click at [192, 395] on span "add" at bounding box center [196, 395] width 19 height 22
click at [192, 407] on button "button" at bounding box center [193, 395] width 38 height 38
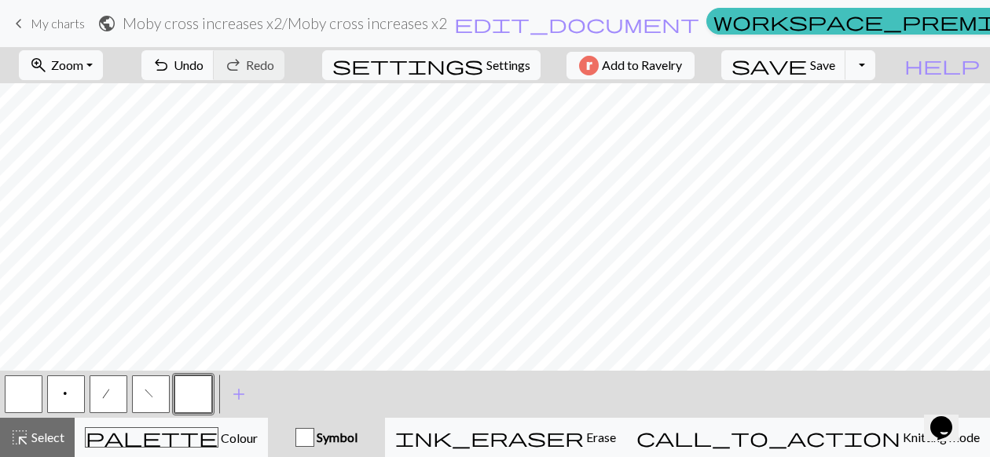
click at [196, 393] on button "button" at bounding box center [193, 395] width 38 height 38
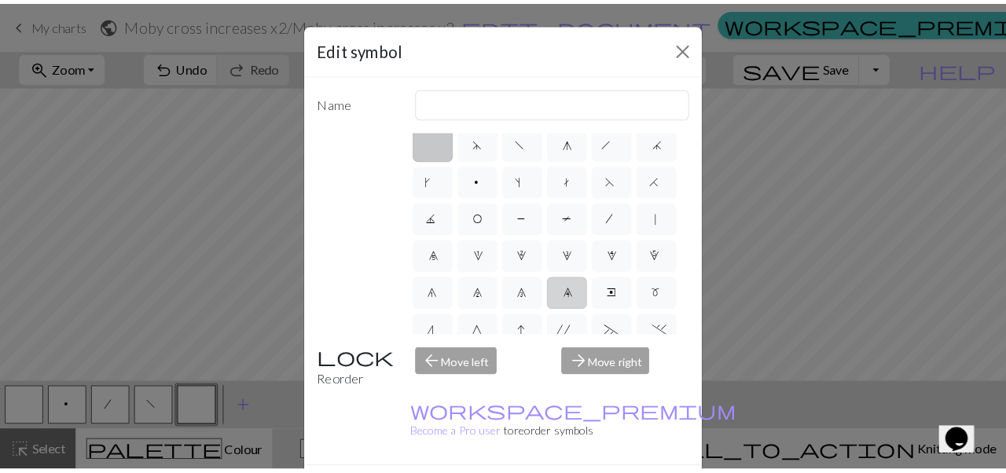
scroll to position [7, 0]
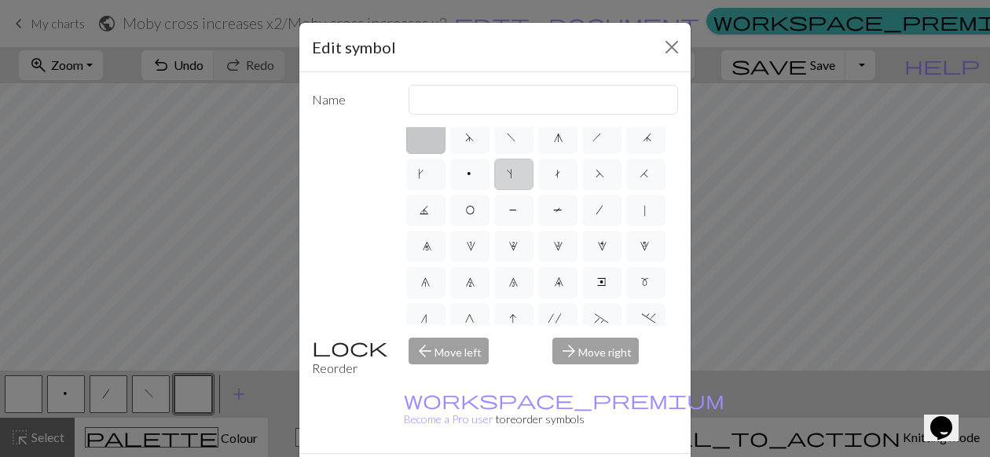
click at [515, 182] on label "s" at bounding box center [513, 174] width 39 height 31
click at [515, 182] on input "s" at bounding box center [512, 176] width 10 height 10
radio input "true"
type input "increase one left leaning"
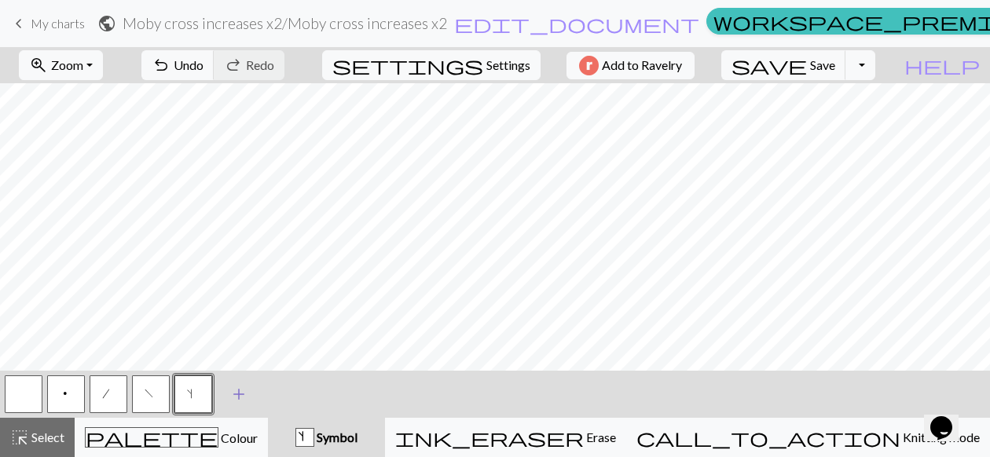
click at [236, 395] on span "add" at bounding box center [239, 395] width 19 height 22
click at [238, 397] on button "button" at bounding box center [236, 395] width 38 height 38
click at [235, 399] on button "button" at bounding box center [236, 395] width 38 height 38
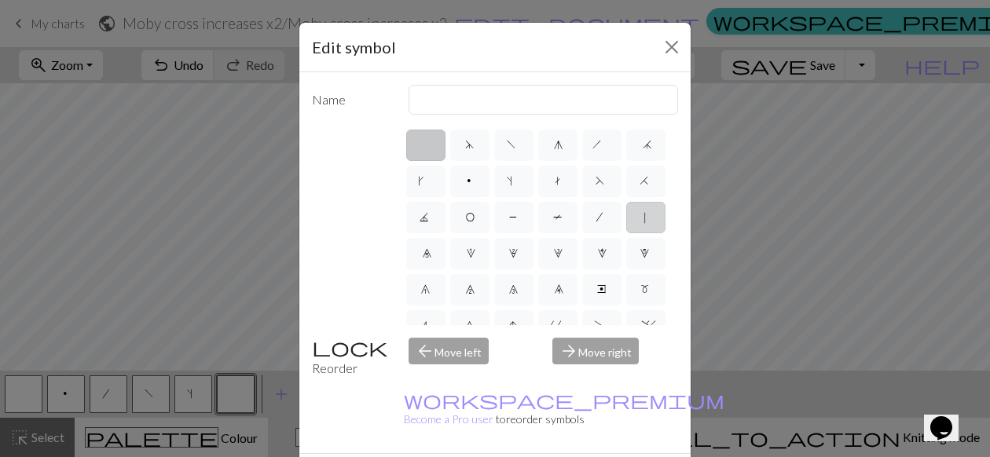
click at [641, 214] on label "|" at bounding box center [645, 217] width 39 height 31
click at [642, 214] on input "|" at bounding box center [647, 213] width 10 height 10
radio input "true"
type input "slip stitch"
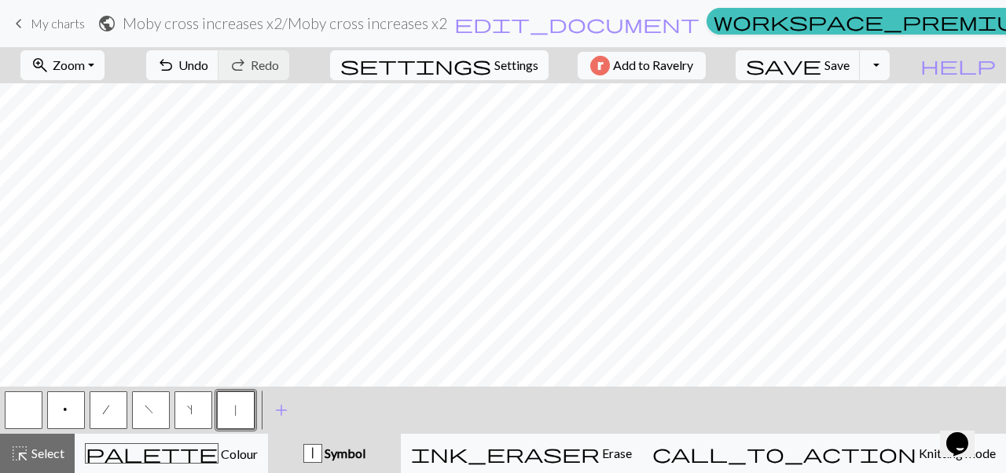
click at [461, 68] on button "settings Settings" at bounding box center [439, 65] width 219 height 30
select select "aran"
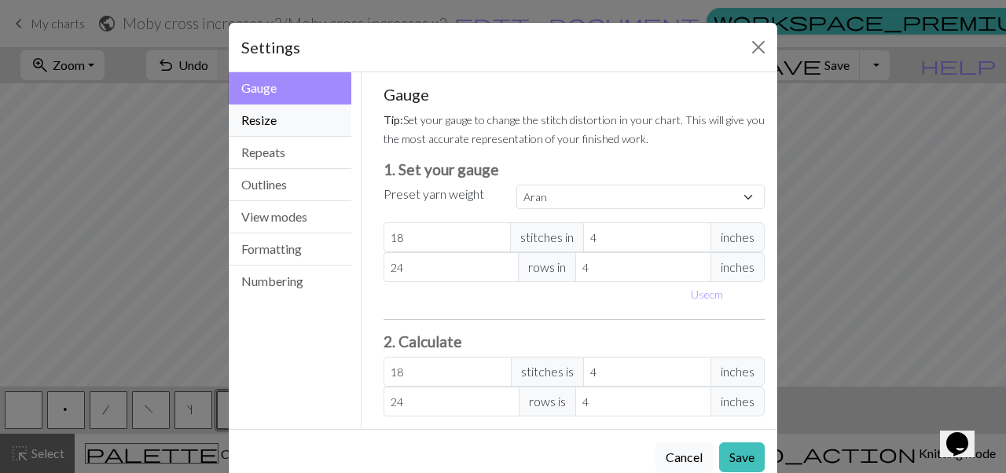
click at [281, 114] on button "Resize" at bounding box center [290, 121] width 123 height 32
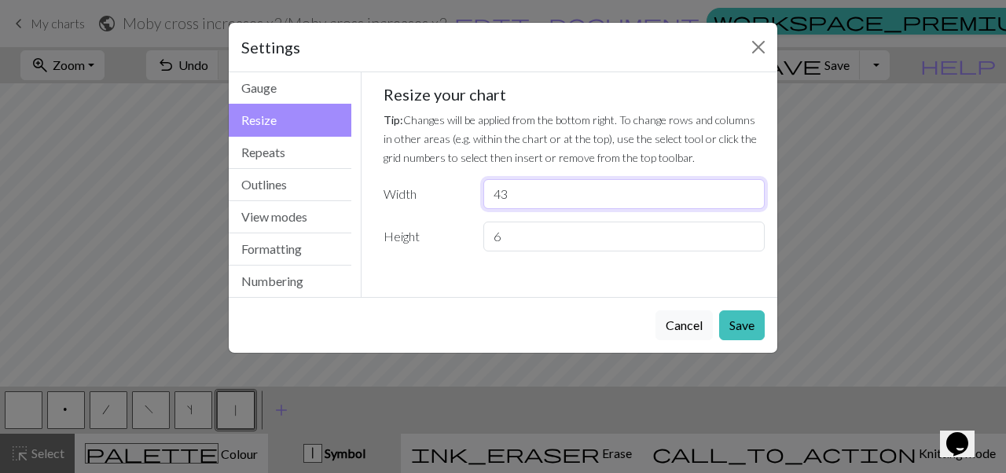
drag, startPoint x: 520, startPoint y: 200, endPoint x: 493, endPoint y: 197, distance: 27.7
click at [493, 197] on input "43" at bounding box center [623, 194] width 281 height 30
click at [696, 329] on button "Cancel" at bounding box center [684, 325] width 57 height 30
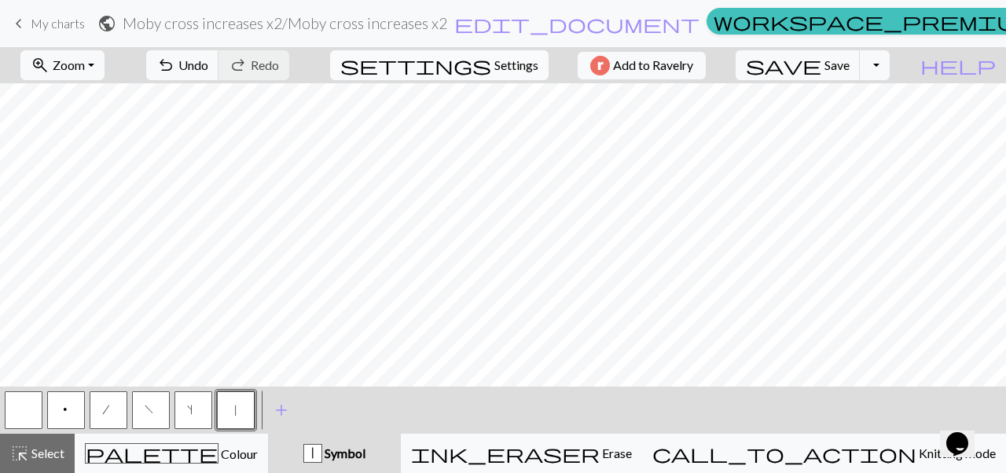
click at [480, 73] on span "settings" at bounding box center [415, 65] width 151 height 22
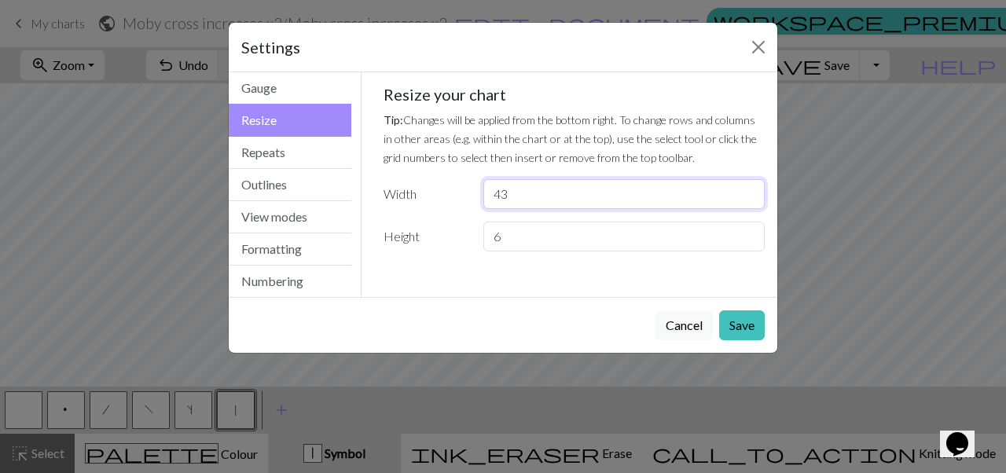
drag, startPoint x: 540, startPoint y: 184, endPoint x: 482, endPoint y: 182, distance: 58.2
click at [480, 182] on div "43" at bounding box center [624, 194] width 300 height 30
drag, startPoint x: 527, startPoint y: 193, endPoint x: 476, endPoint y: 193, distance: 51.1
click at [476, 193] on div "43" at bounding box center [624, 194] width 300 height 30
type input "63"
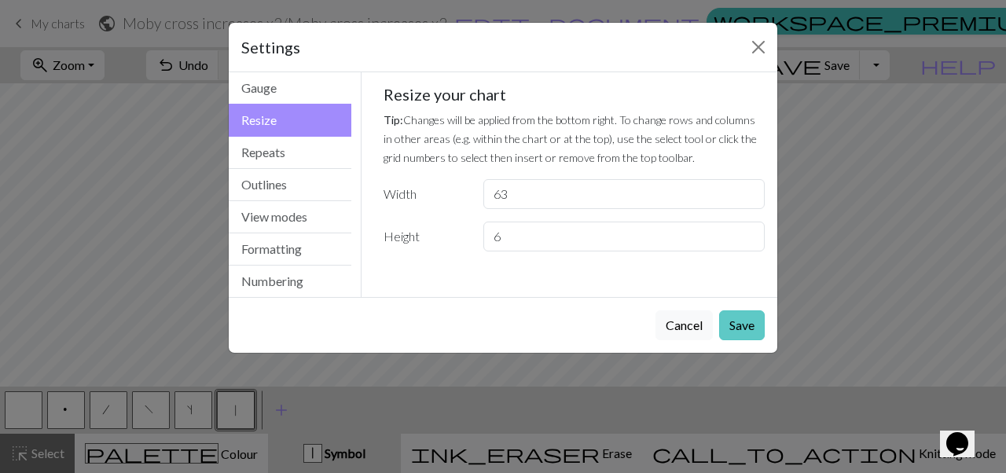
click at [735, 325] on button "Save" at bounding box center [742, 325] width 46 height 30
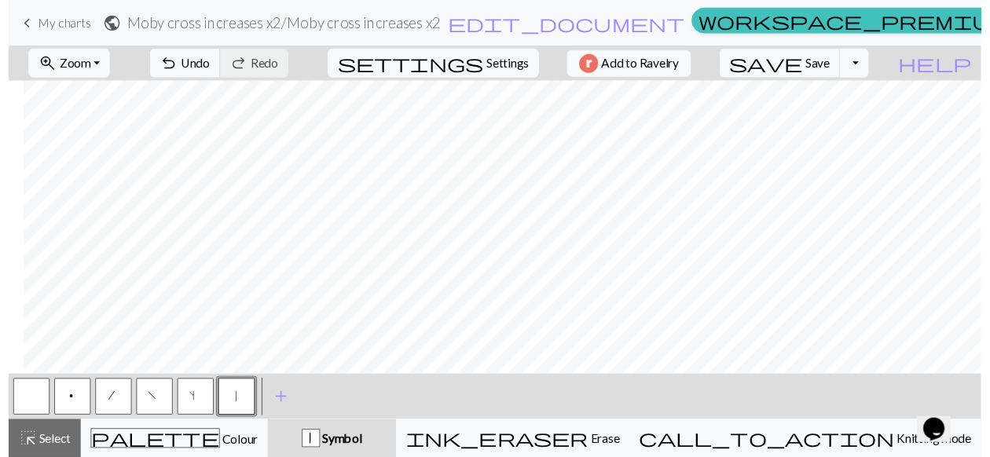
scroll to position [0, 395]
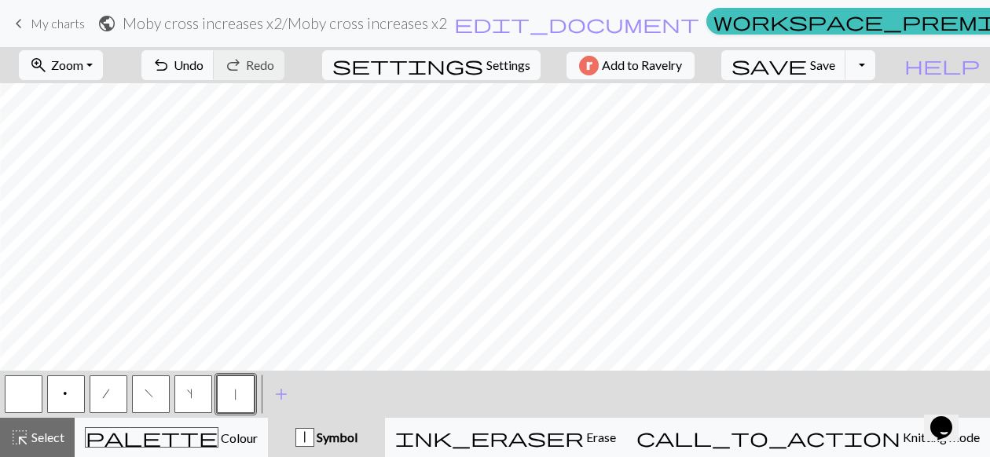
click at [199, 395] on button "s" at bounding box center [193, 395] width 38 height 38
click at [77, 395] on button "p" at bounding box center [66, 395] width 38 height 38
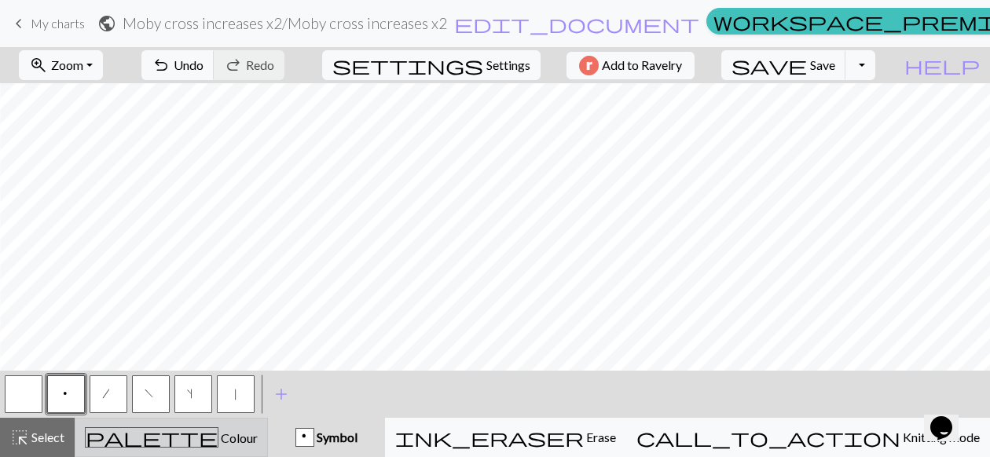
click at [268, 424] on button "palette Colour Colour" at bounding box center [171, 437] width 193 height 39
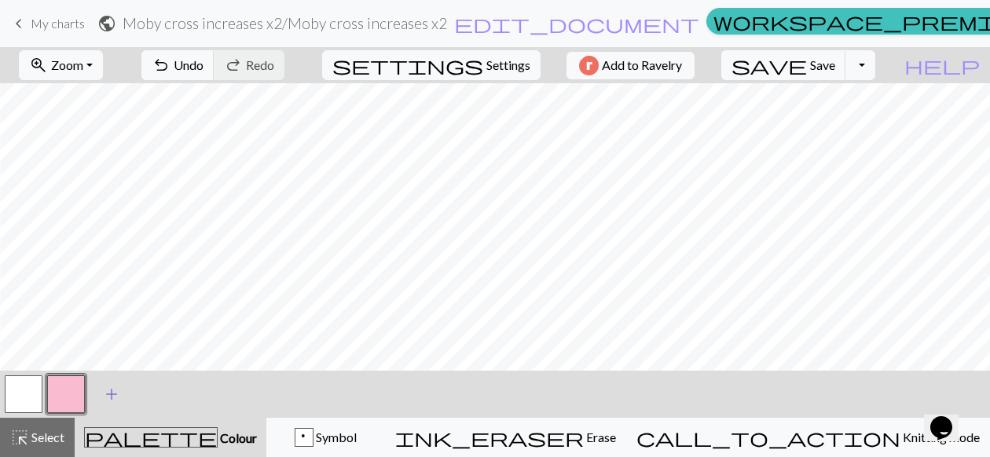
click at [117, 391] on span "add" at bounding box center [111, 395] width 19 height 22
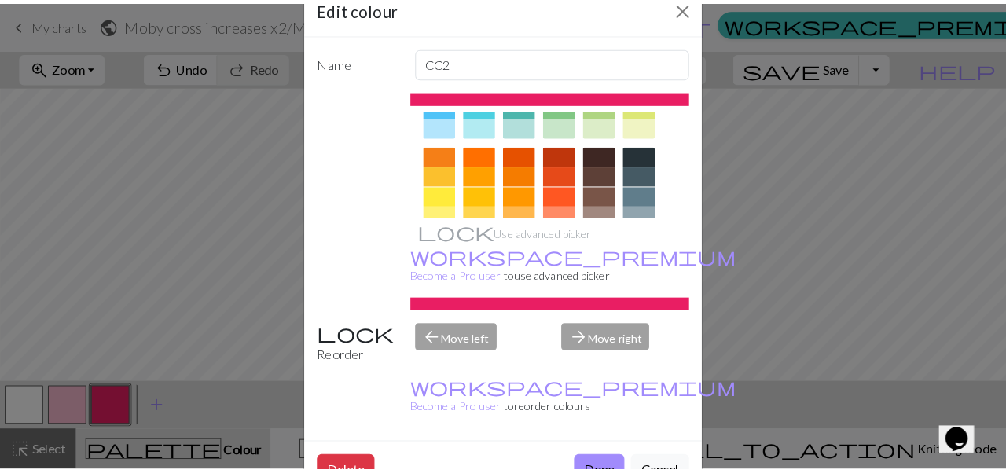
scroll to position [203, 0]
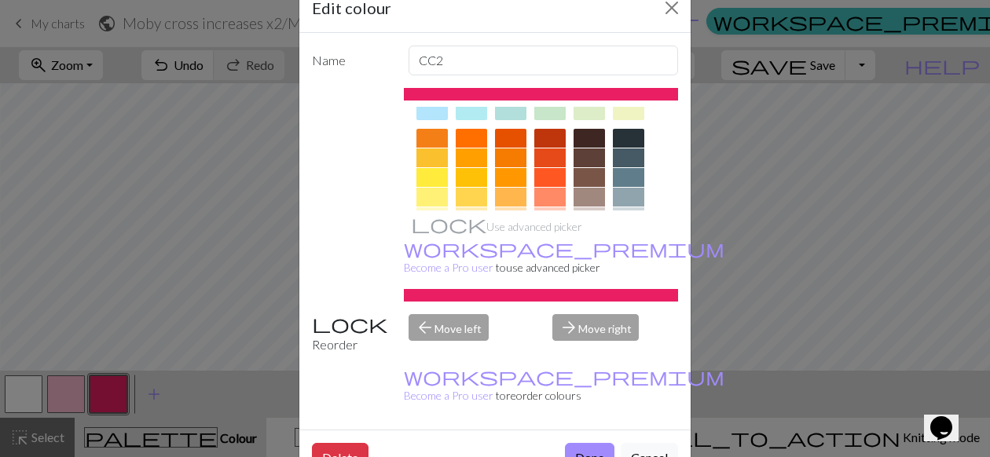
click at [637, 160] on div at bounding box center [628, 158] width 31 height 19
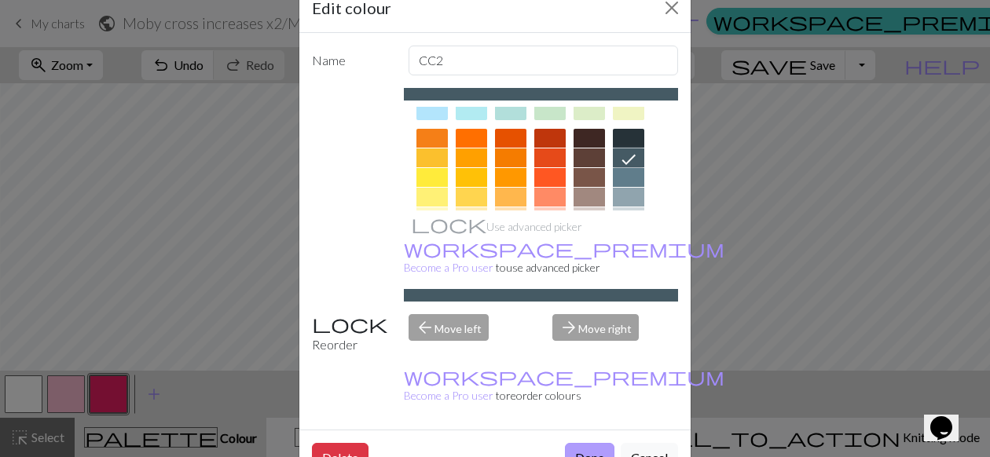
click at [598, 443] on button "Done" at bounding box center [590, 458] width 50 height 30
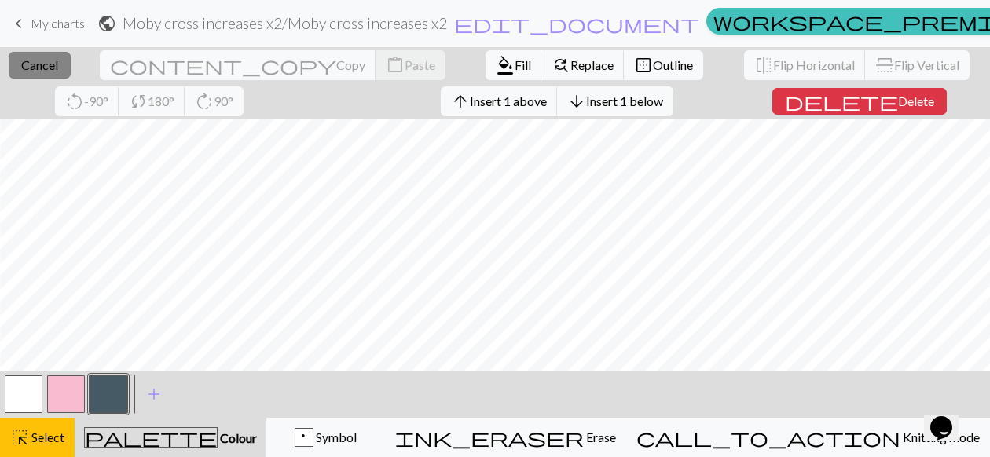
click at [37, 73] on button "close Cancel" at bounding box center [40, 65] width 62 height 27
click at [56, 68] on button "close Cancel" at bounding box center [40, 65] width 62 height 27
click at [43, 66] on span "Cancel" at bounding box center [39, 64] width 37 height 15
click at [52, 72] on span "Cancel" at bounding box center [39, 64] width 37 height 15
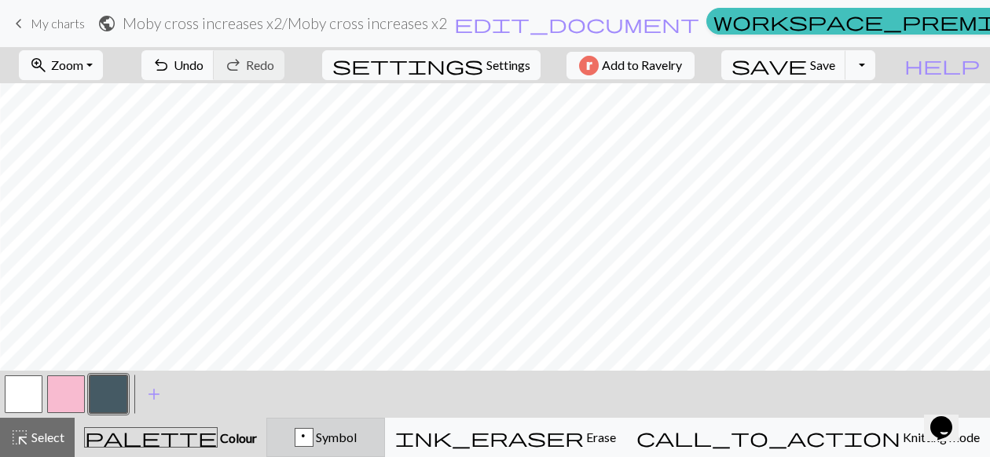
click at [357, 441] on span "Symbol" at bounding box center [335, 437] width 43 height 15
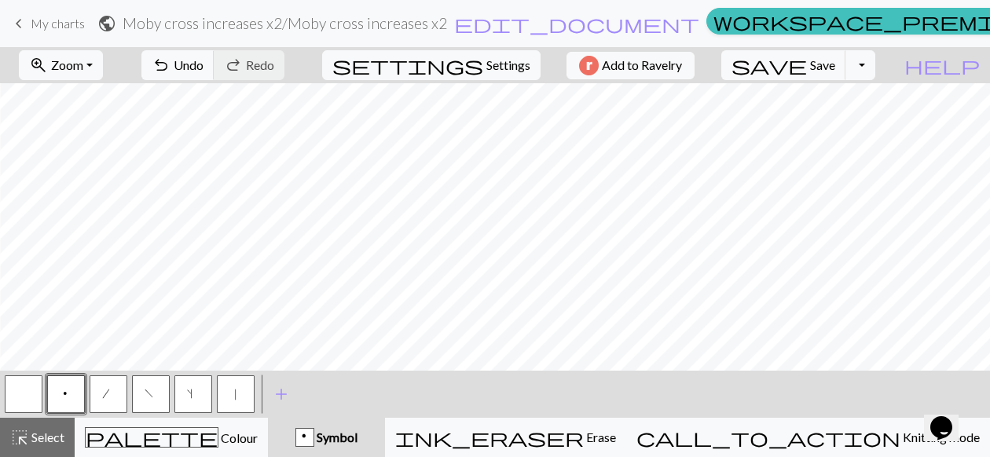
click at [61, 394] on button "p" at bounding box center [66, 395] width 38 height 38
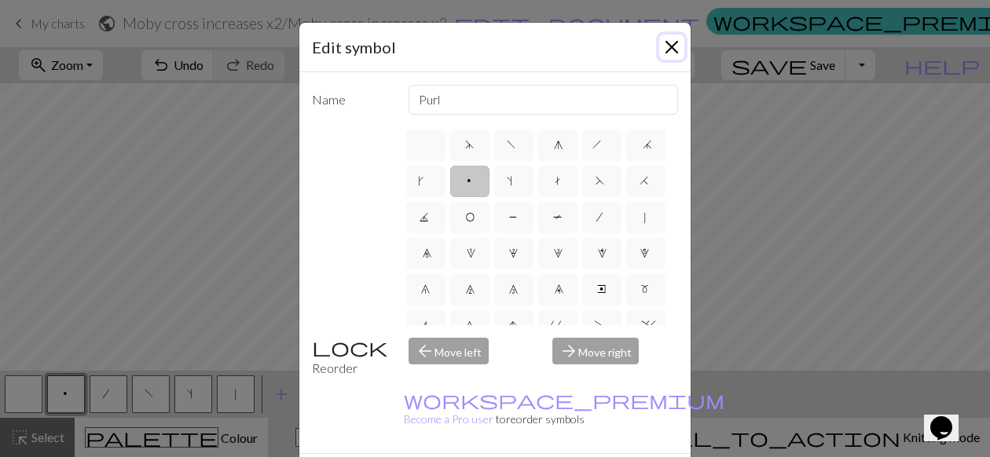
click at [678, 58] on button "Close" at bounding box center [671, 47] width 25 height 25
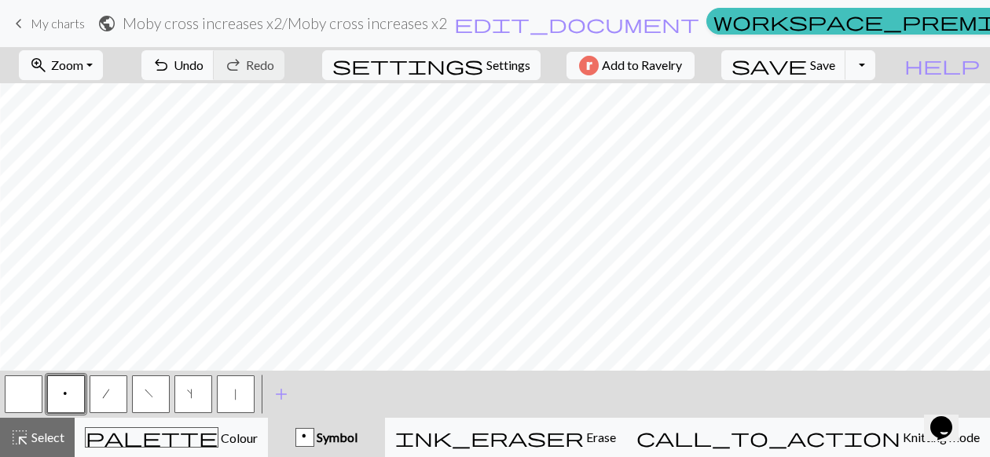
click at [206, 388] on button "s" at bounding box center [193, 395] width 38 height 38
click at [246, 384] on button "|" at bounding box center [236, 395] width 38 height 38
click at [57, 395] on button "p" at bounding box center [66, 395] width 38 height 38
click at [198, 402] on button "s" at bounding box center [193, 395] width 38 height 38
click at [220, 387] on button "|" at bounding box center [236, 395] width 38 height 38
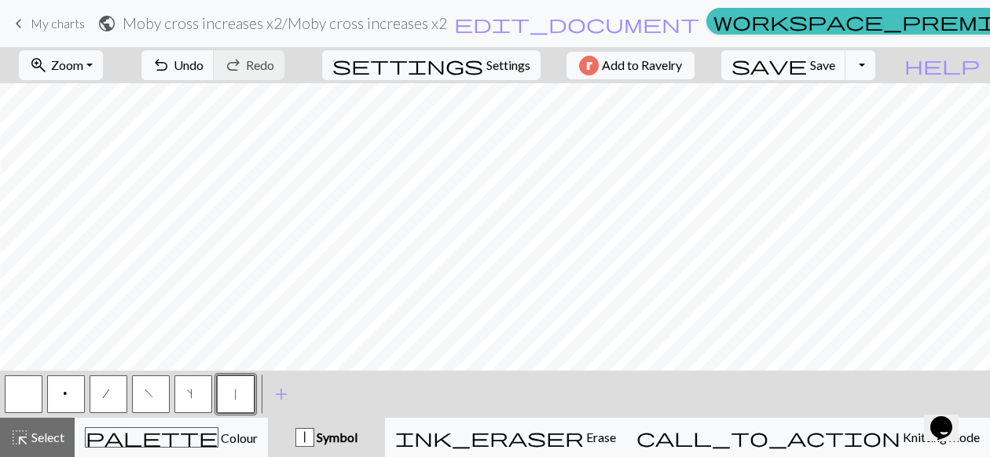
click at [83, 387] on button "p" at bounding box center [66, 395] width 38 height 38
click at [198, 389] on button "s" at bounding box center [193, 395] width 38 height 38
click at [217, 400] on button "|" at bounding box center [236, 395] width 38 height 38
click at [64, 393] on span "p" at bounding box center [65, 396] width 9 height 16
click at [201, 389] on button "s" at bounding box center [193, 395] width 38 height 38
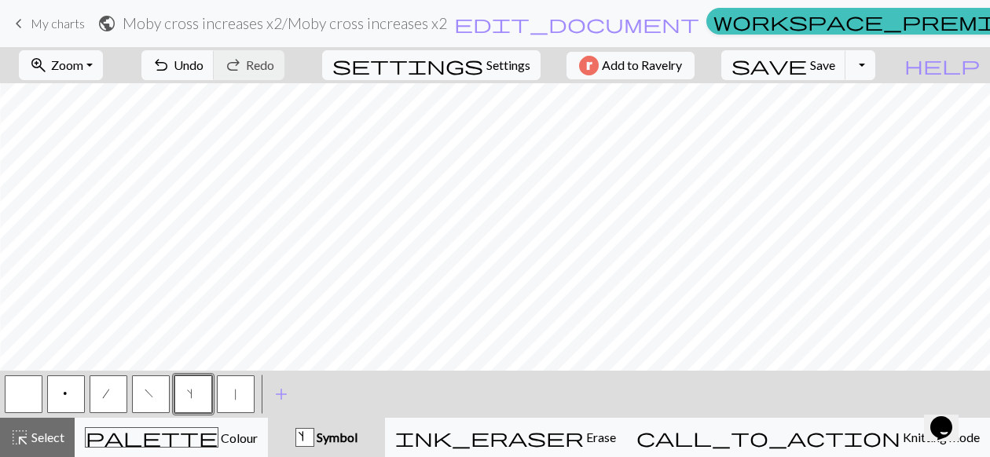
click at [217, 384] on button "|" at bounding box center [236, 395] width 38 height 38
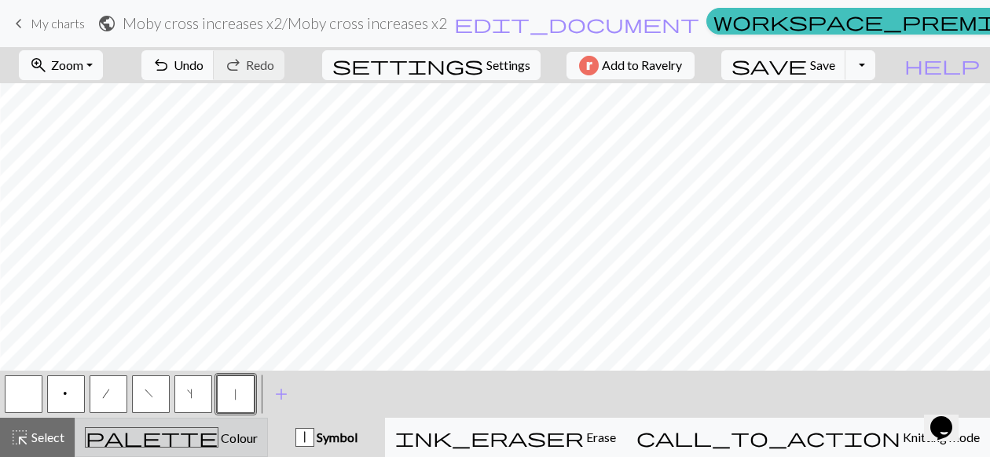
click at [219, 442] on span "Colour" at bounding box center [238, 438] width 39 height 15
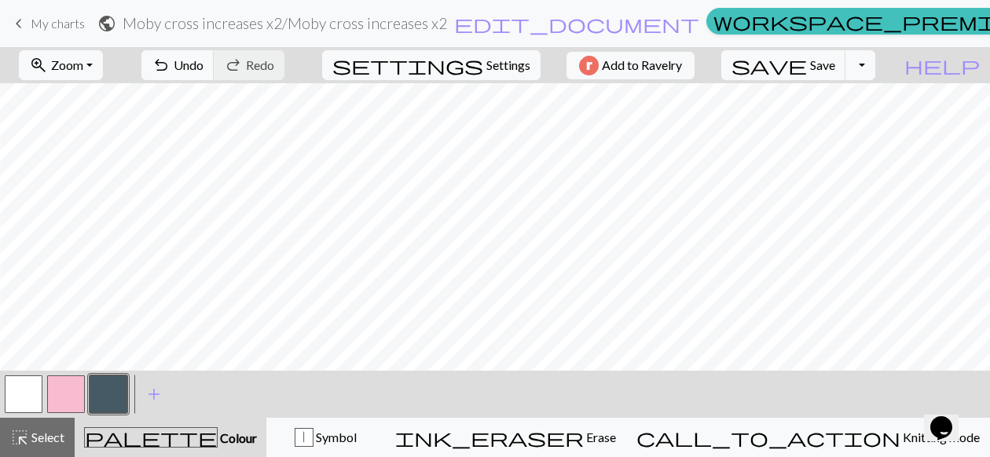
click at [100, 392] on button "button" at bounding box center [109, 395] width 38 height 38
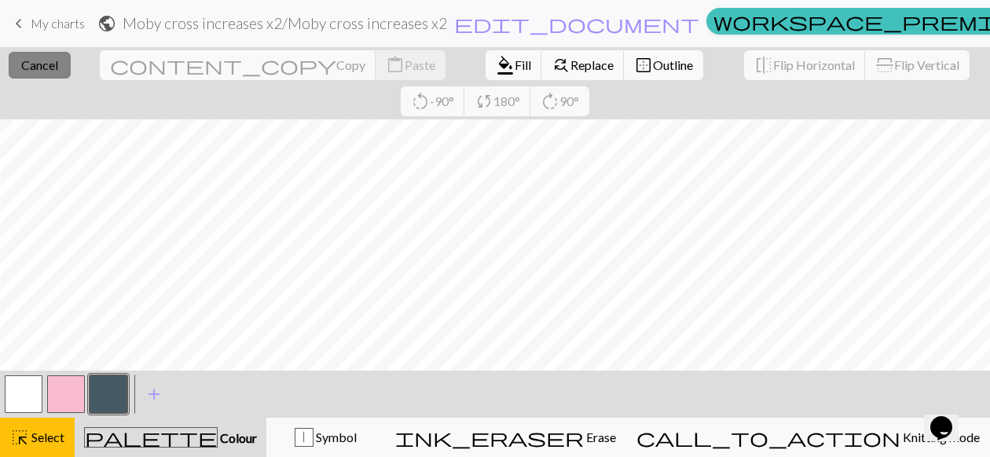
click at [38, 75] on button "close Cancel" at bounding box center [40, 65] width 62 height 27
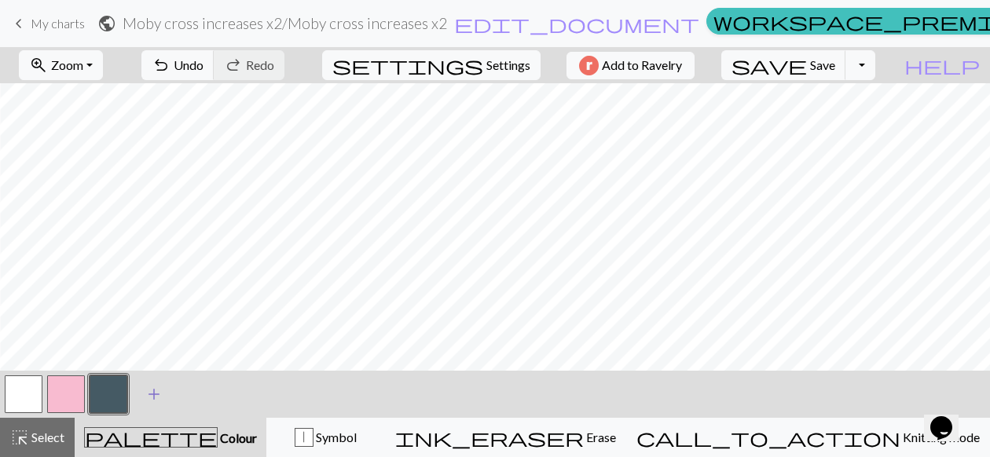
click at [158, 391] on span "add" at bounding box center [154, 395] width 19 height 22
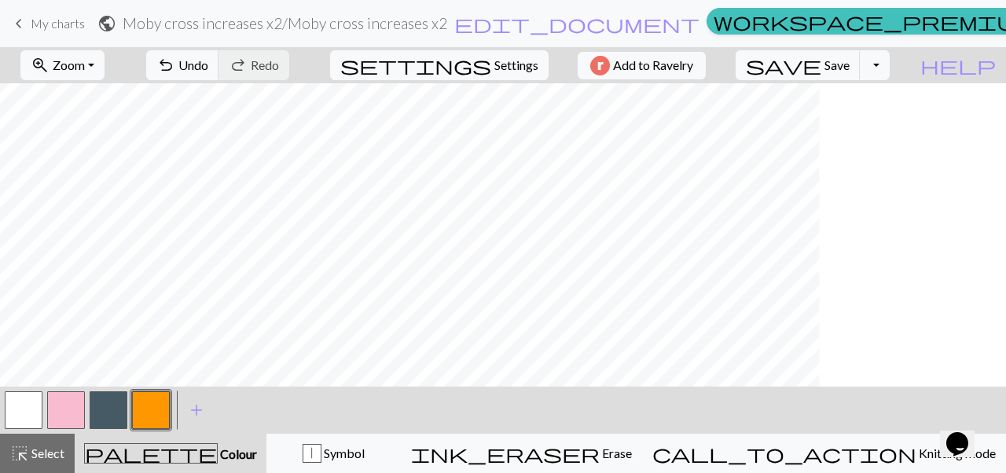
scroll to position [0, 0]
click at [821, 73] on span "save" at bounding box center [783, 65] width 75 height 22
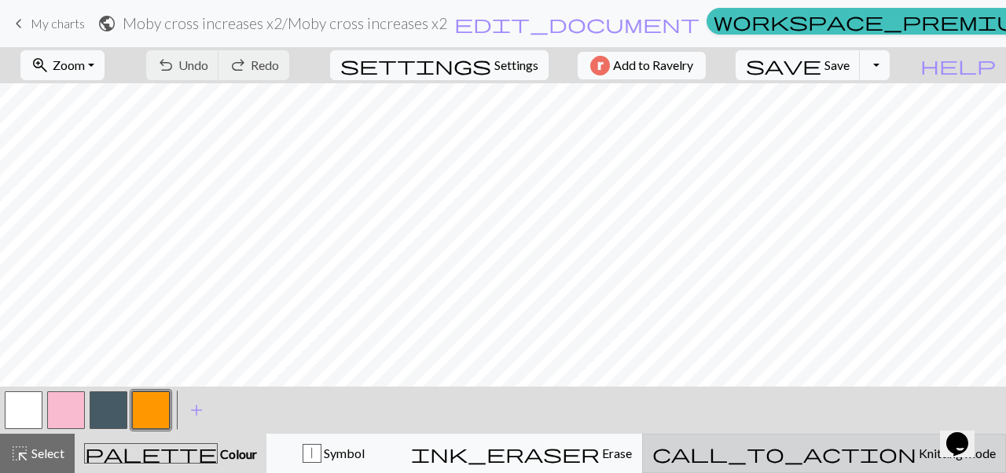
click at [916, 460] on span "Knitting mode" at bounding box center [955, 453] width 79 height 15
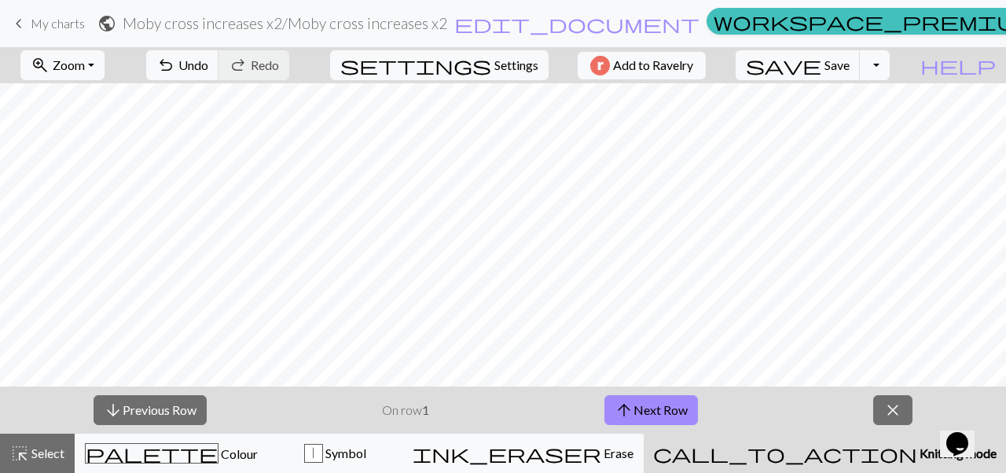
scroll to position [0, 226]
click at [892, 467] on button "call_to_action Knitting mode Knitting mode" at bounding box center [825, 453] width 362 height 39
click at [893, 418] on span "close" at bounding box center [892, 410] width 19 height 22
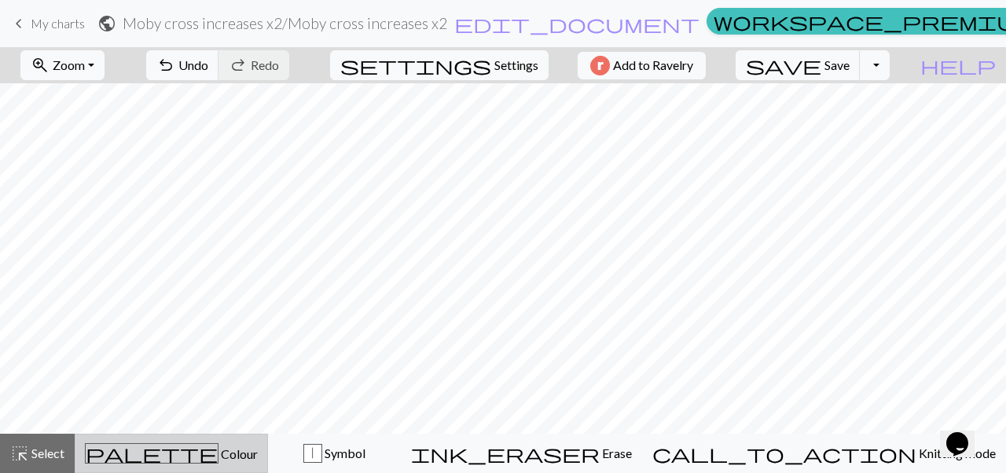
click at [219, 448] on span "Colour" at bounding box center [238, 453] width 39 height 15
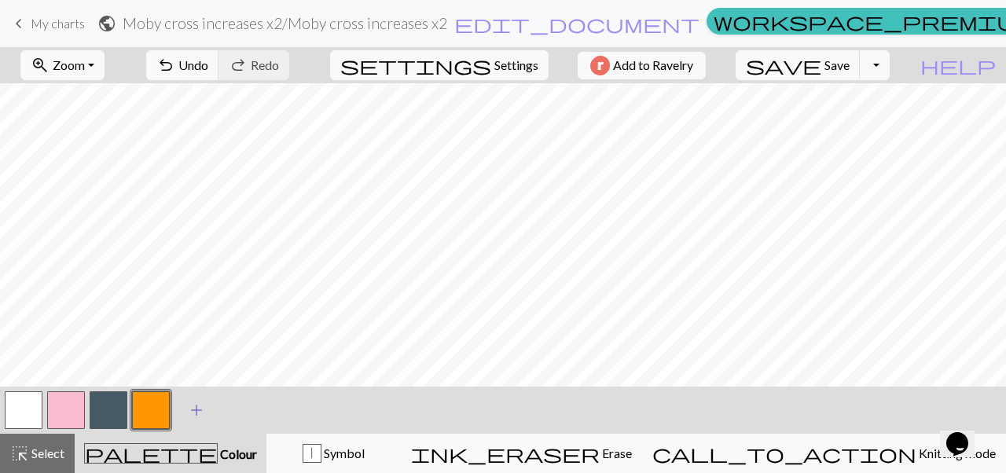
click at [196, 409] on span "add" at bounding box center [196, 410] width 19 height 22
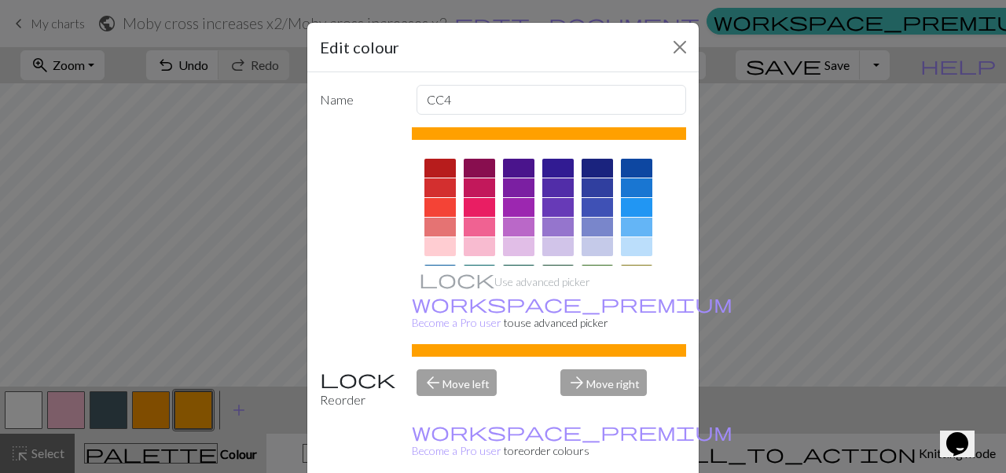
click at [475, 211] on div at bounding box center [479, 207] width 31 height 19
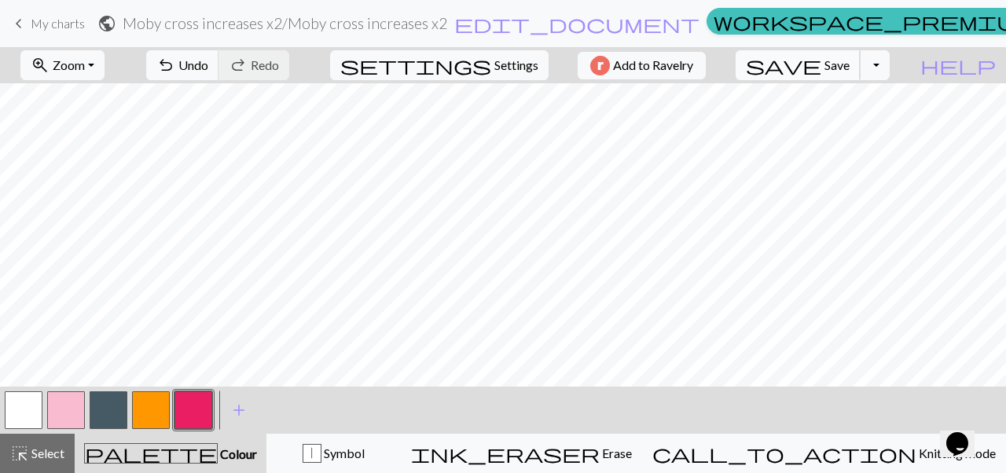
click at [854, 76] on button "save Save Save" at bounding box center [798, 65] width 125 height 30
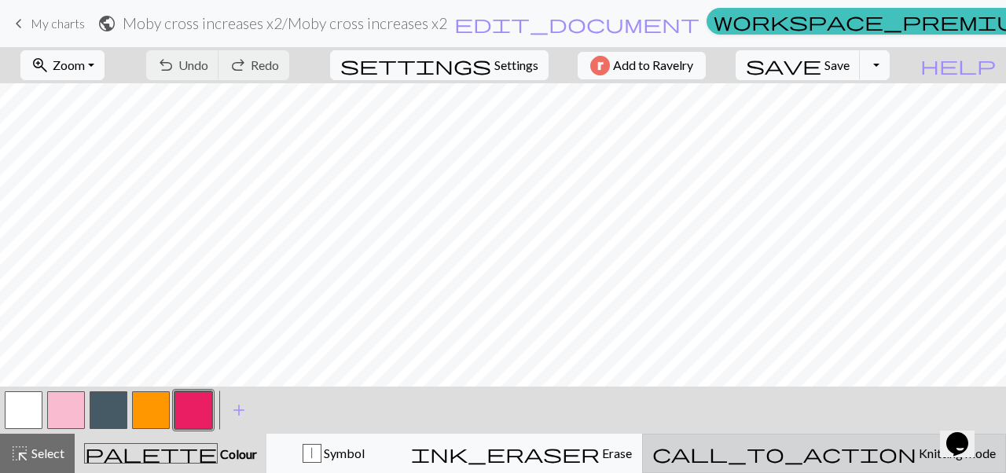
click at [916, 459] on span "Knitting mode" at bounding box center [955, 453] width 79 height 15
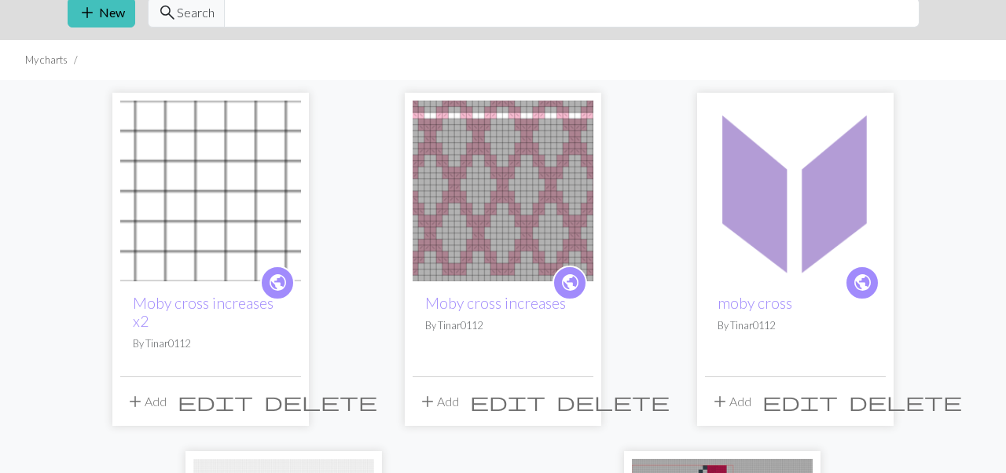
scroll to position [67, 0]
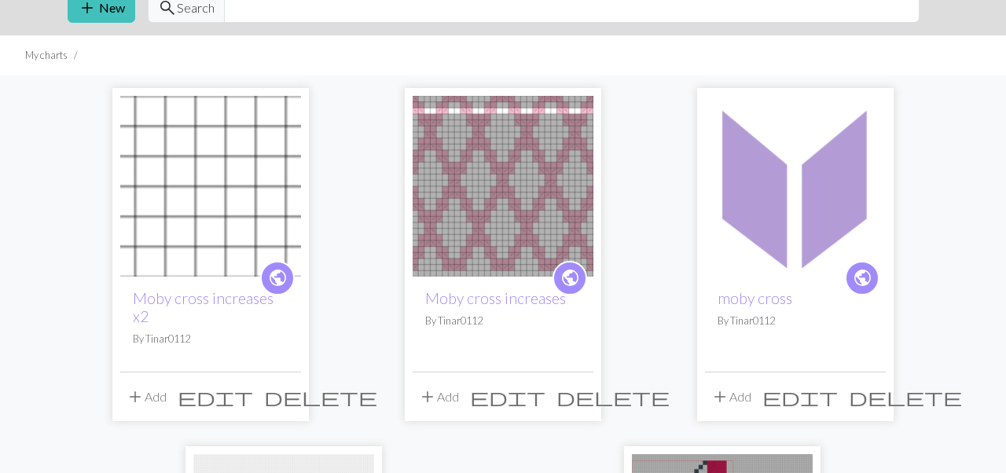
click at [516, 215] on img at bounding box center [503, 186] width 181 height 181
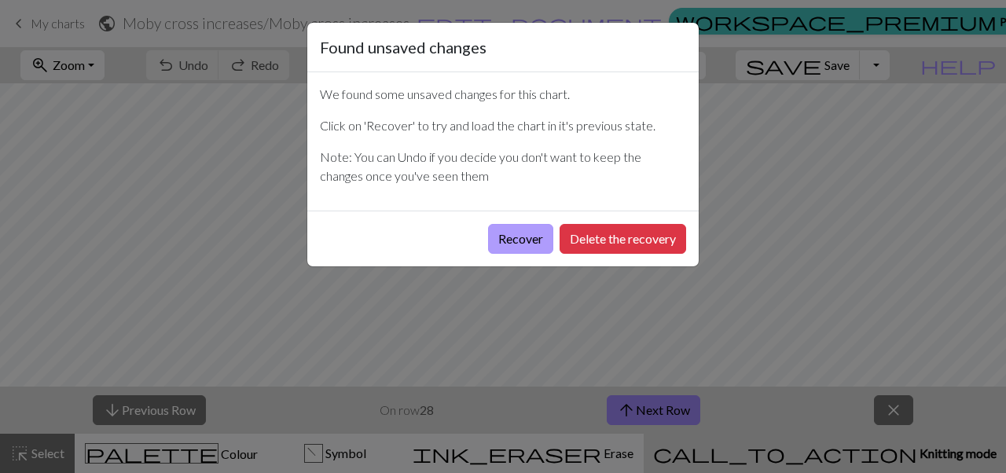
click at [530, 245] on button "Recover" at bounding box center [520, 239] width 65 height 30
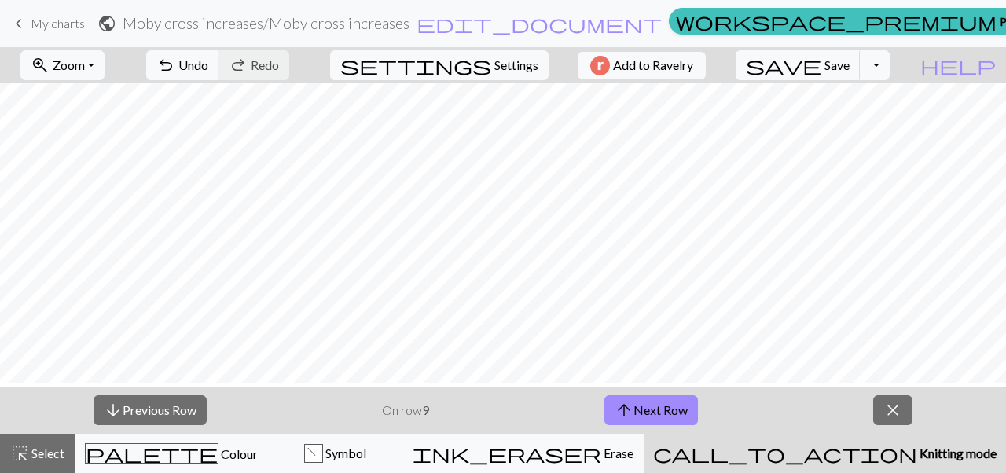
scroll to position [12, 668]
